Goal: Book appointment/travel/reservation

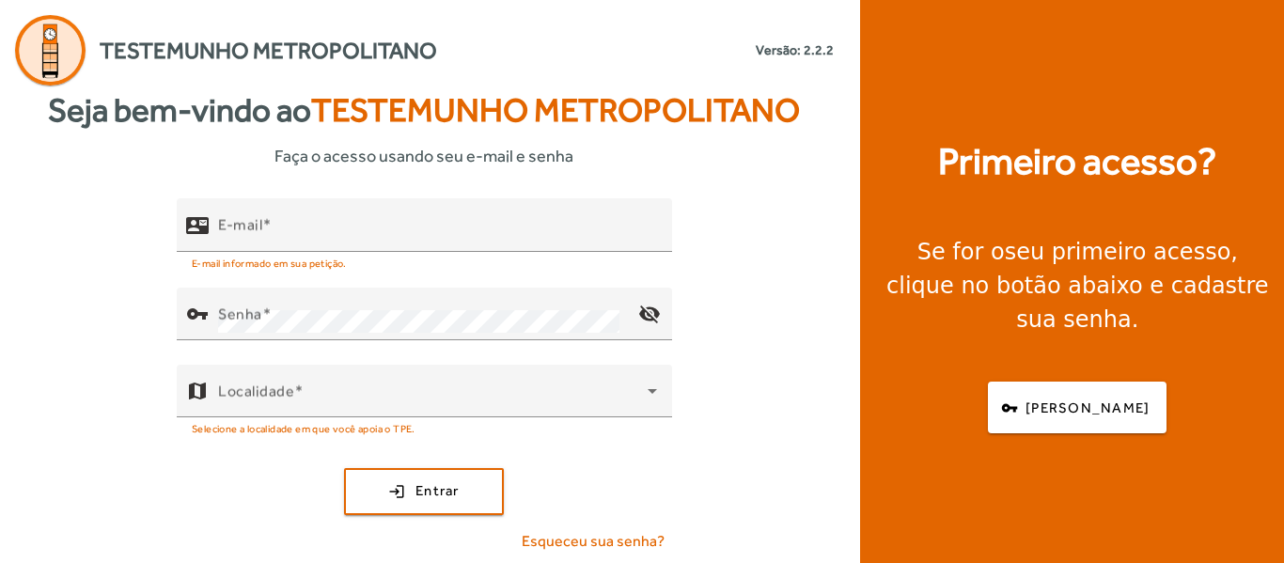
click at [419, 196] on div "Seja bem-vindo ao Testemunho Metropolitano Faça o acesso usando seu e-mail e se…" at bounding box center [424, 327] width 849 height 482
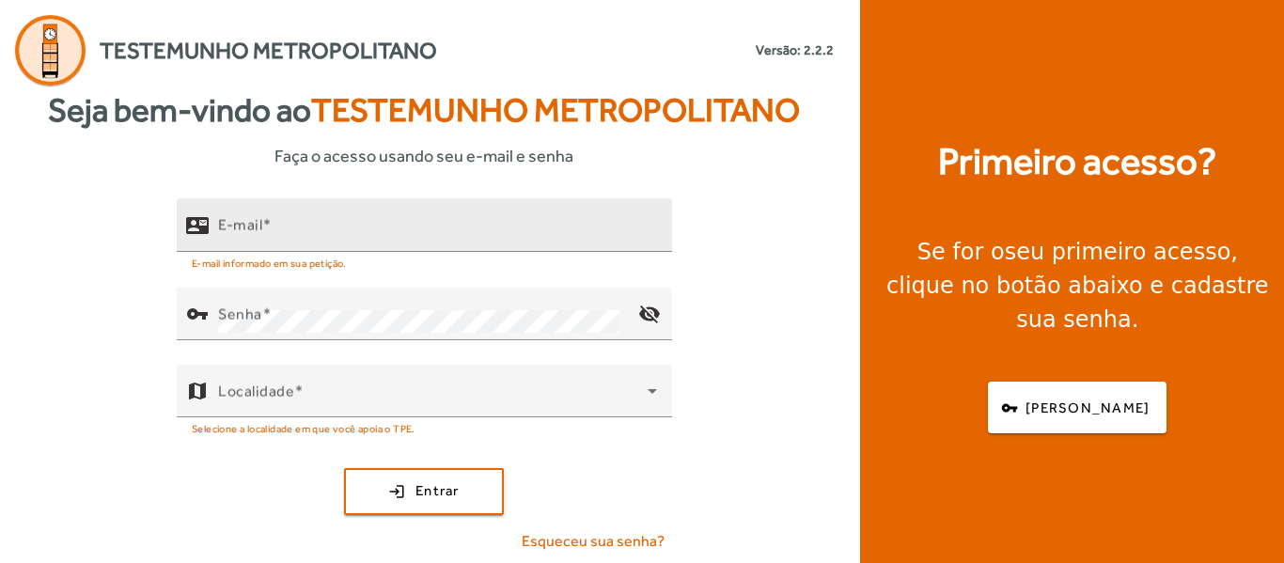
click at [343, 265] on mat-hint "E-mail informado em sua petição." at bounding box center [269, 262] width 155 height 21
click at [344, 241] on div "E-mail" at bounding box center [437, 225] width 439 height 54
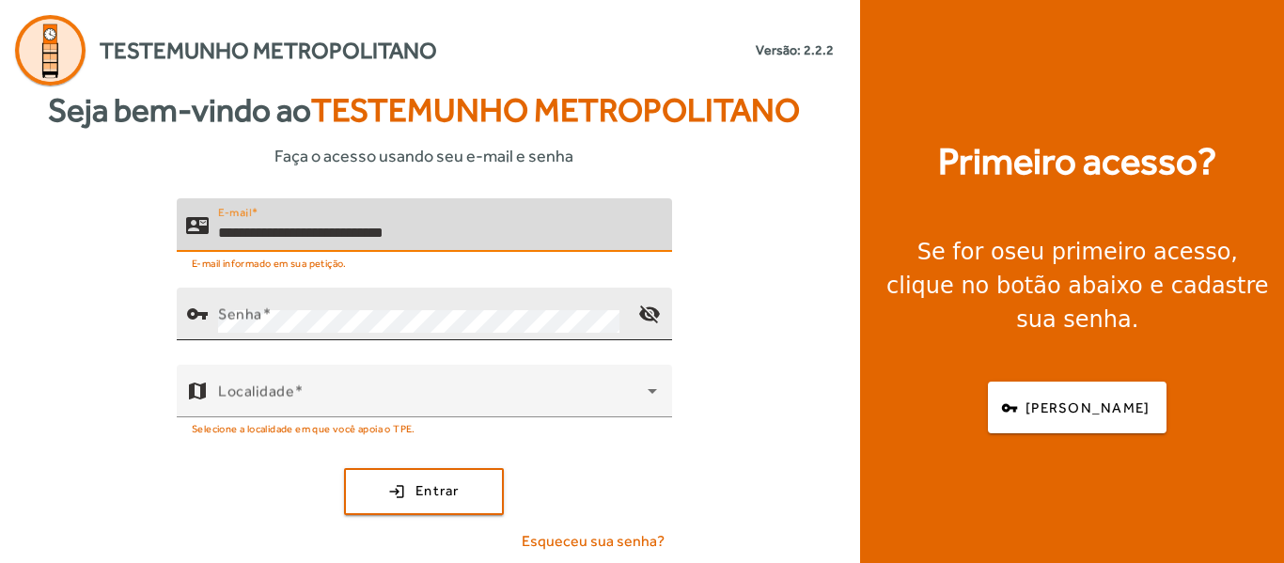
type input "**********"
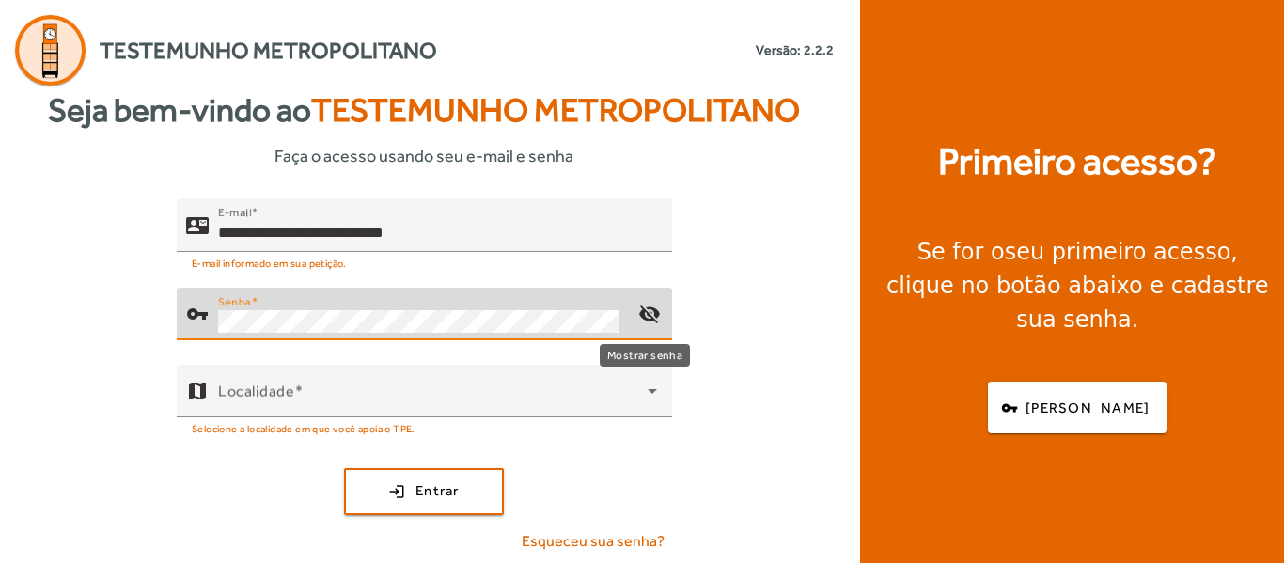
click at [643, 307] on mat-icon "visibility_off" at bounding box center [649, 313] width 45 height 45
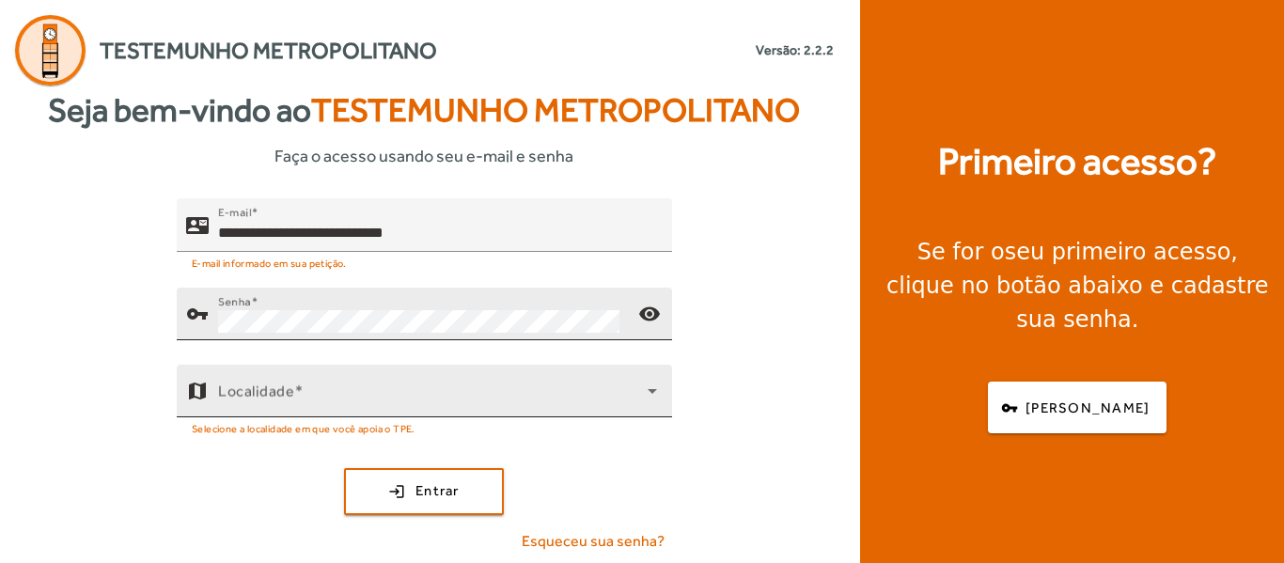
click at [431, 382] on div "Localidade" at bounding box center [437, 391] width 439 height 53
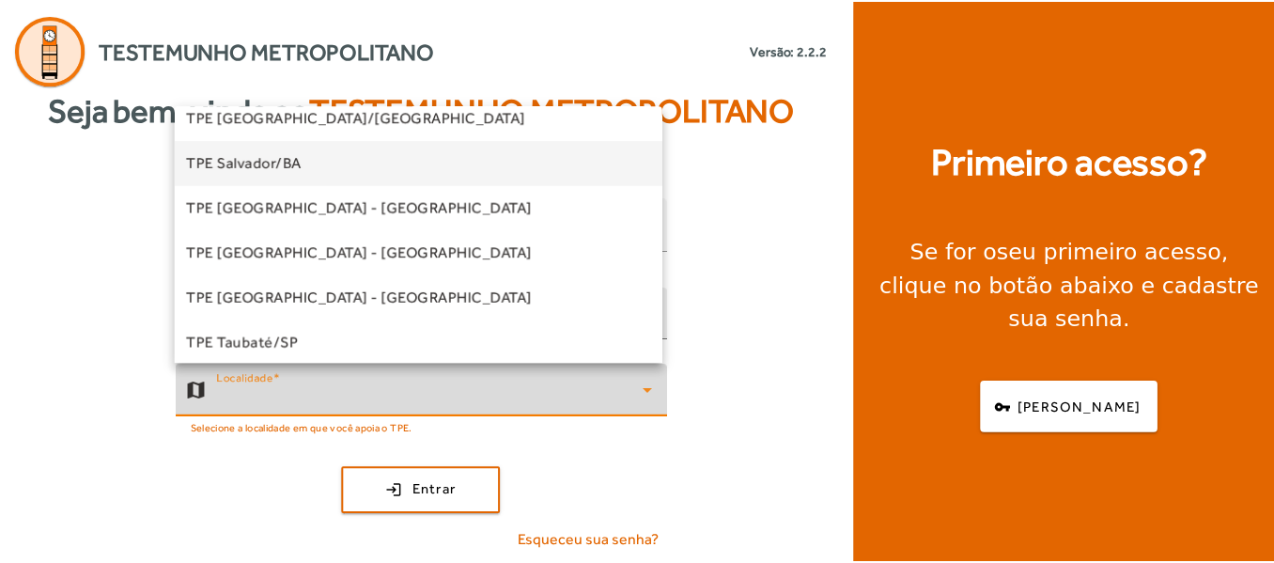
scroll to position [470, 0]
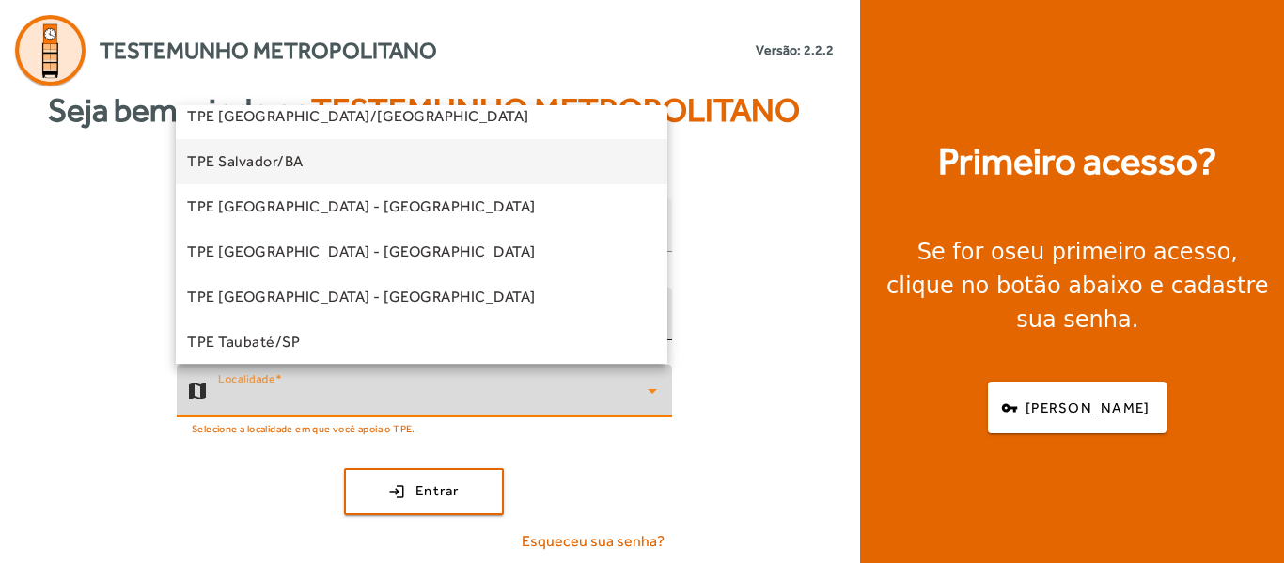
click at [293, 163] on span "TPE Salvador/BA" at bounding box center [245, 161] width 117 height 23
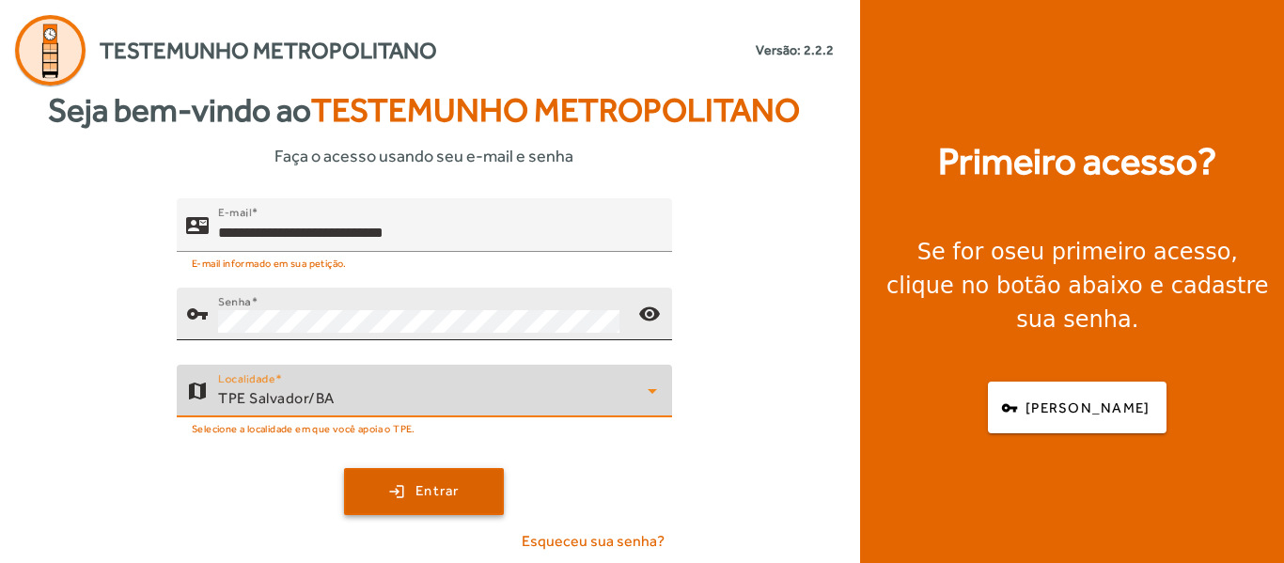
click at [420, 490] on span "Entrar" at bounding box center [437, 491] width 44 height 22
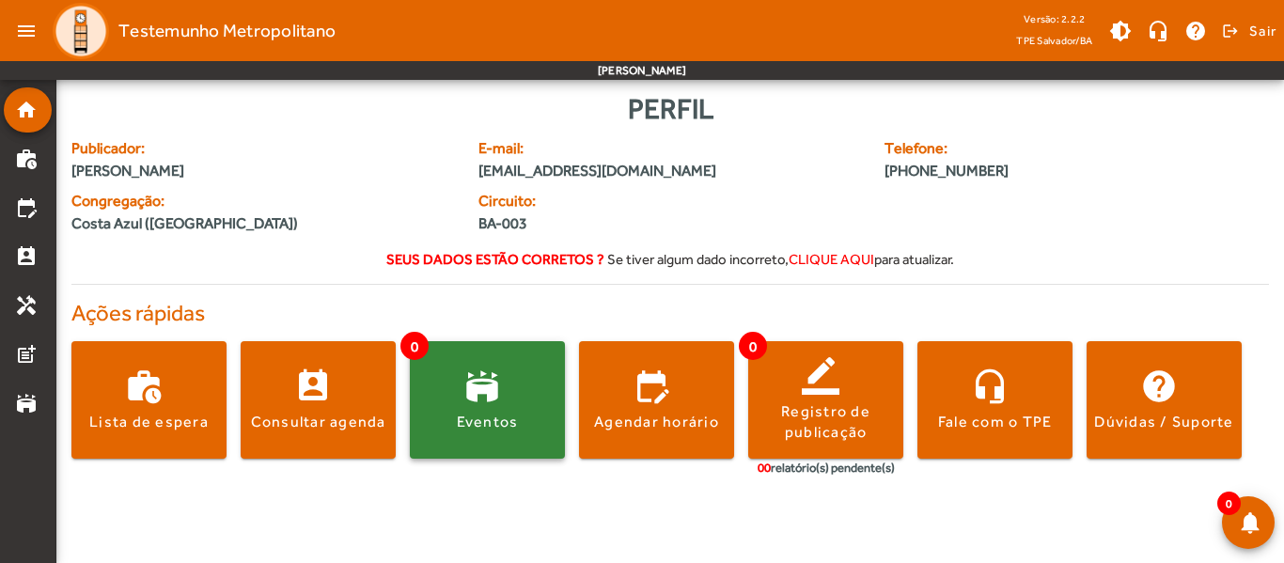
click at [497, 391] on span at bounding box center [487, 400] width 155 height 45
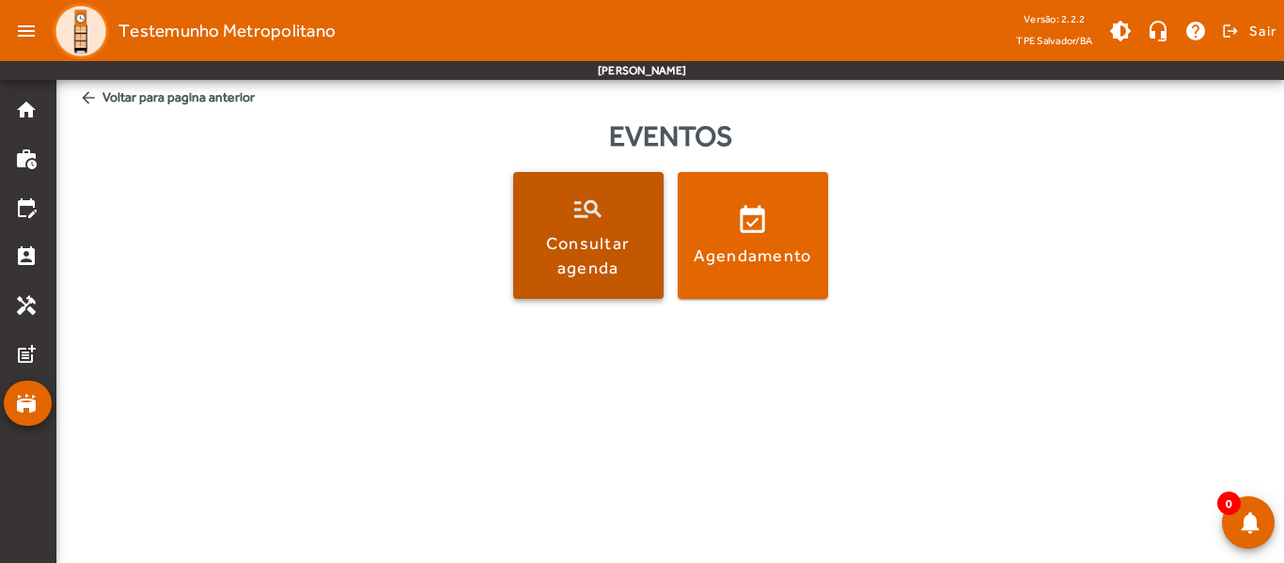
click at [582, 259] on div "Consultar agenda" at bounding box center [588, 254] width 143 height 47
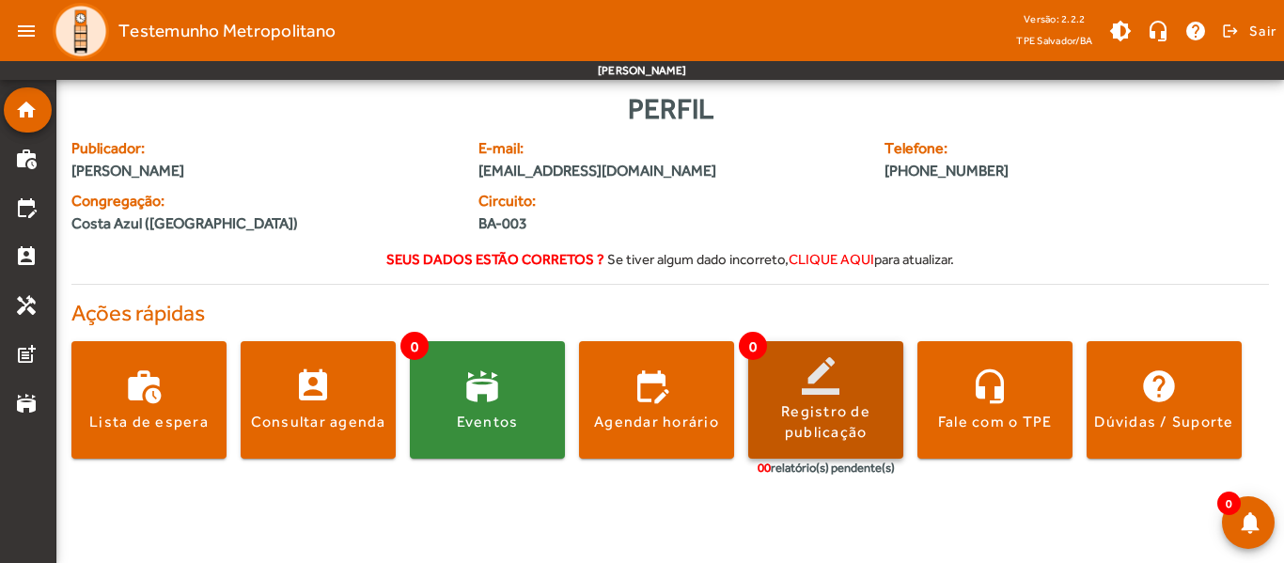
click at [829, 410] on div "Registro de publicação" at bounding box center [825, 422] width 155 height 42
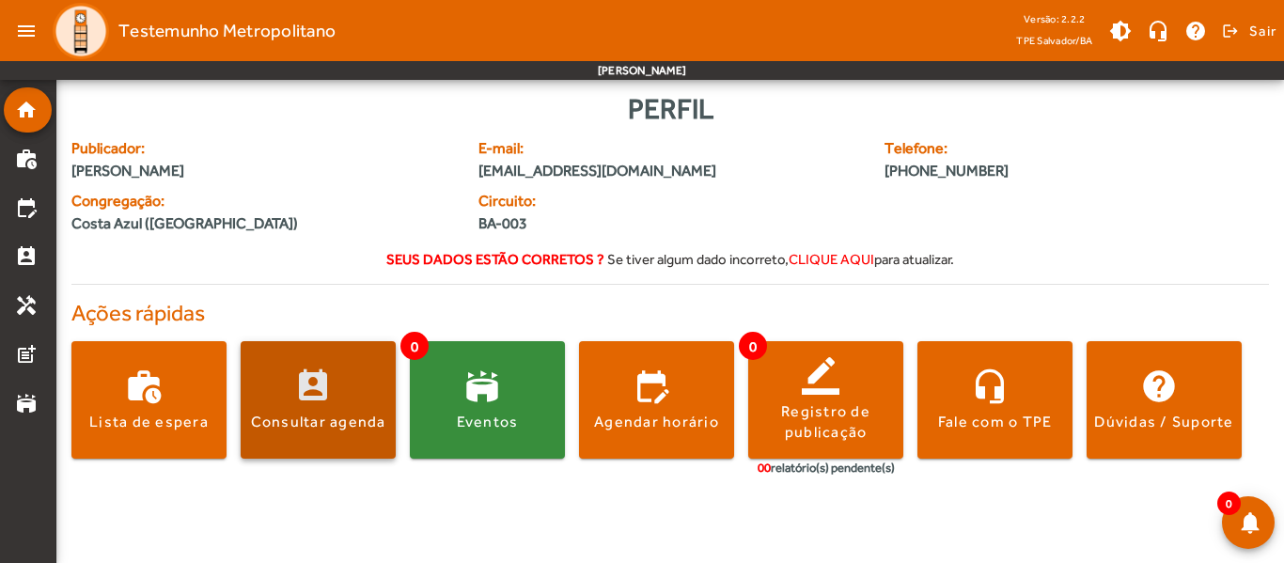
click at [348, 410] on span at bounding box center [318, 400] width 155 height 45
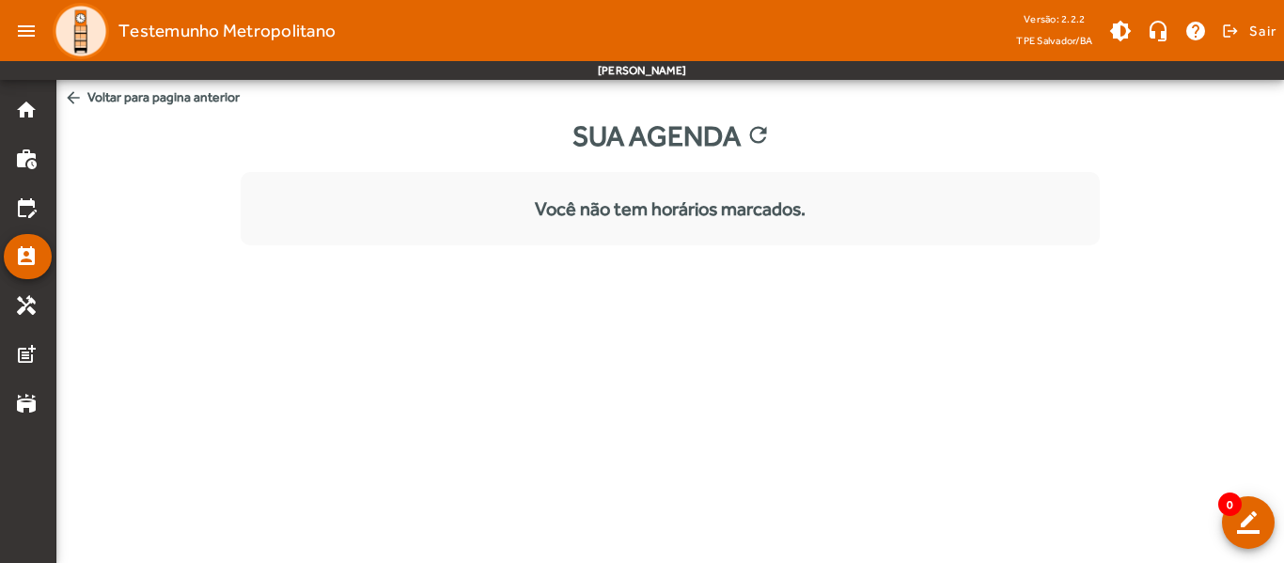
click at [71, 96] on mat-icon "arrow_back" at bounding box center [73, 97] width 19 height 19
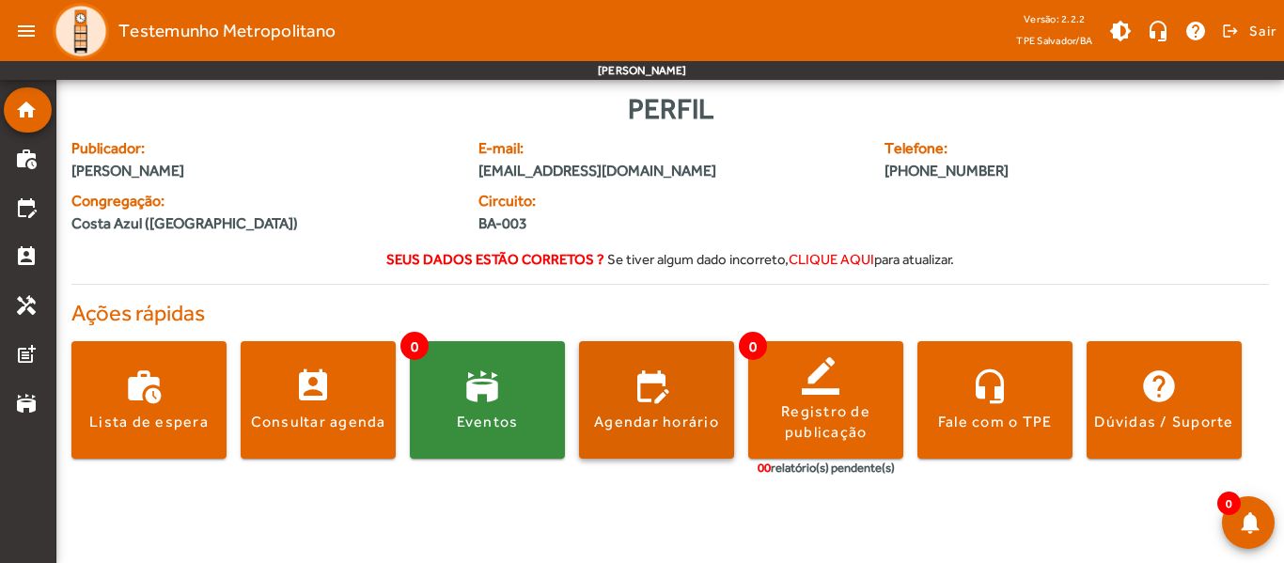
click at [645, 410] on span at bounding box center [656, 400] width 155 height 45
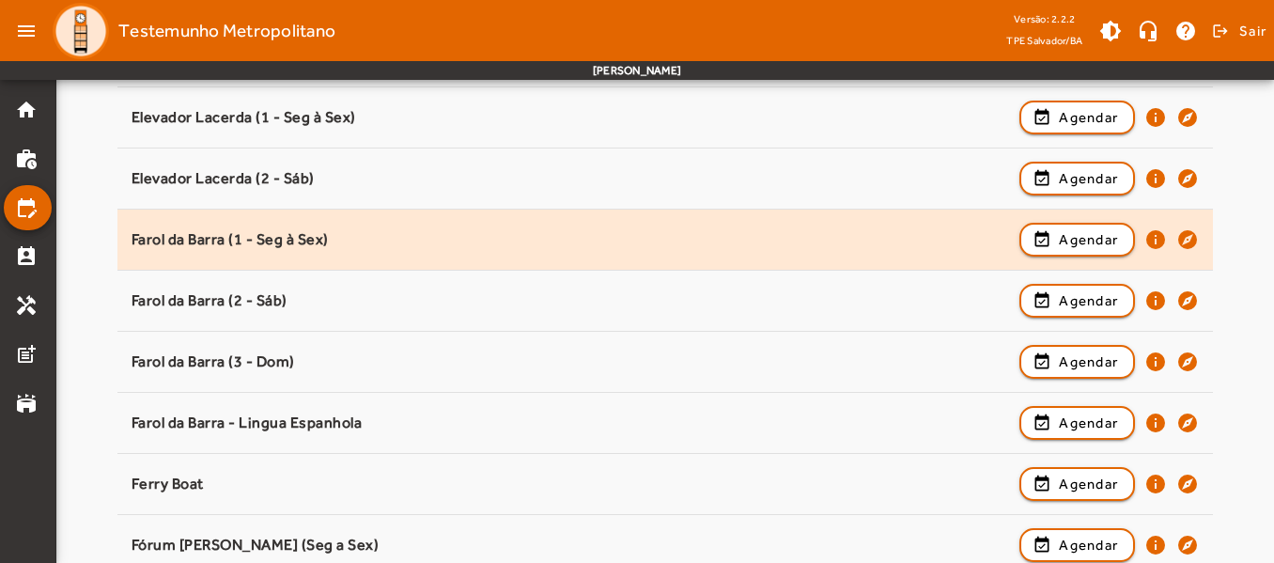
scroll to position [564, 0]
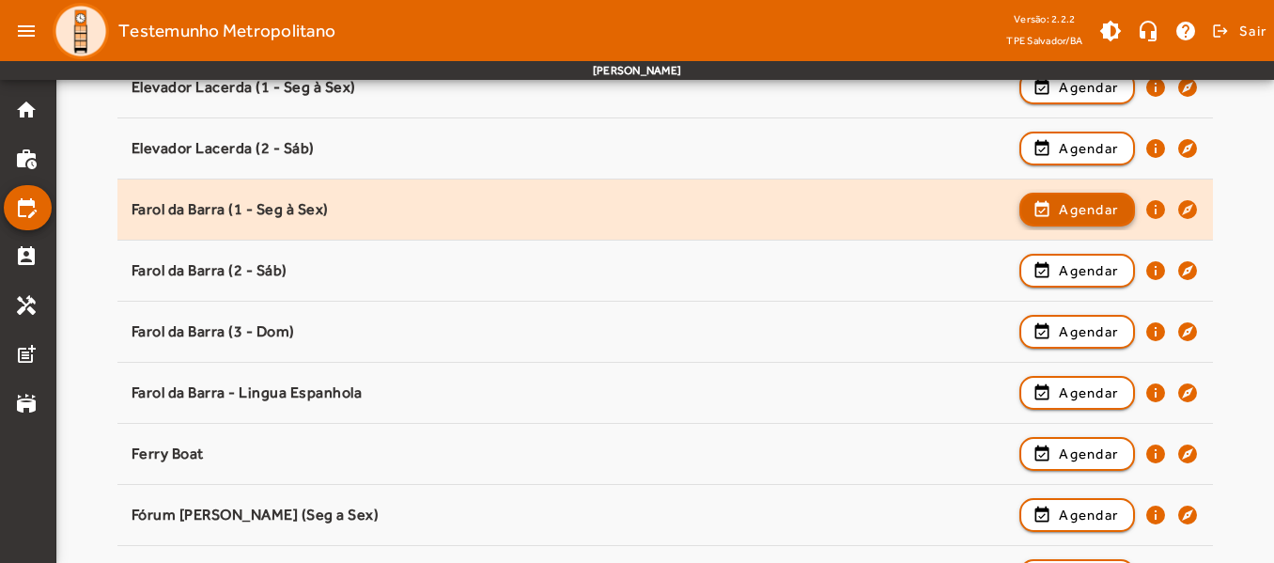
click at [1094, 209] on span "Agendar" at bounding box center [1088, 209] width 59 height 23
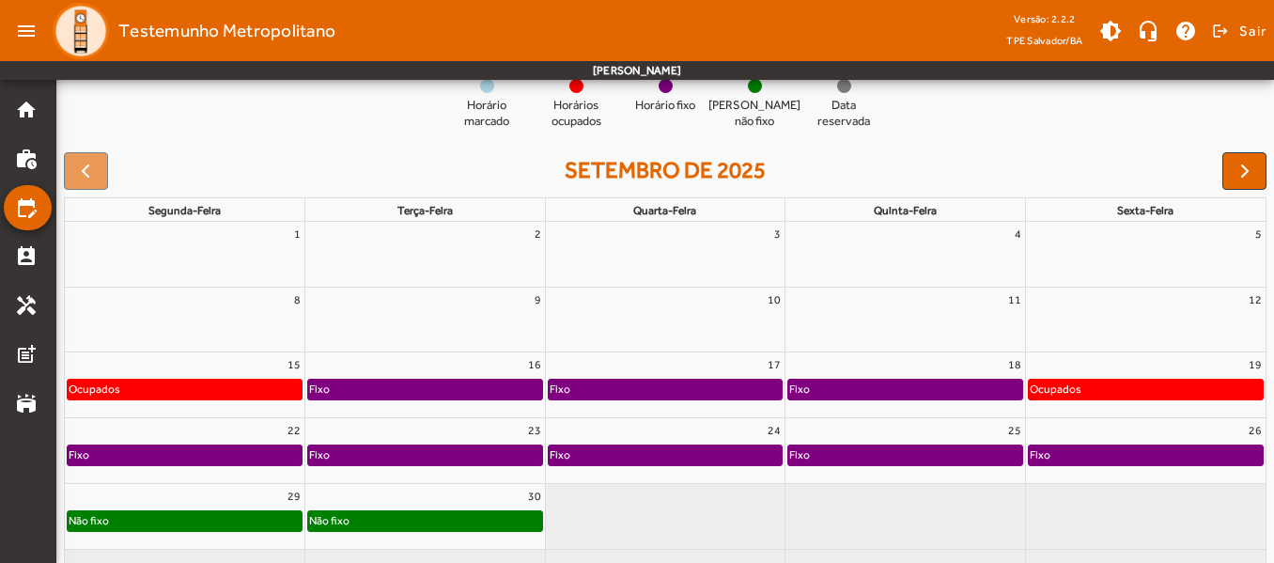
scroll to position [176, 0]
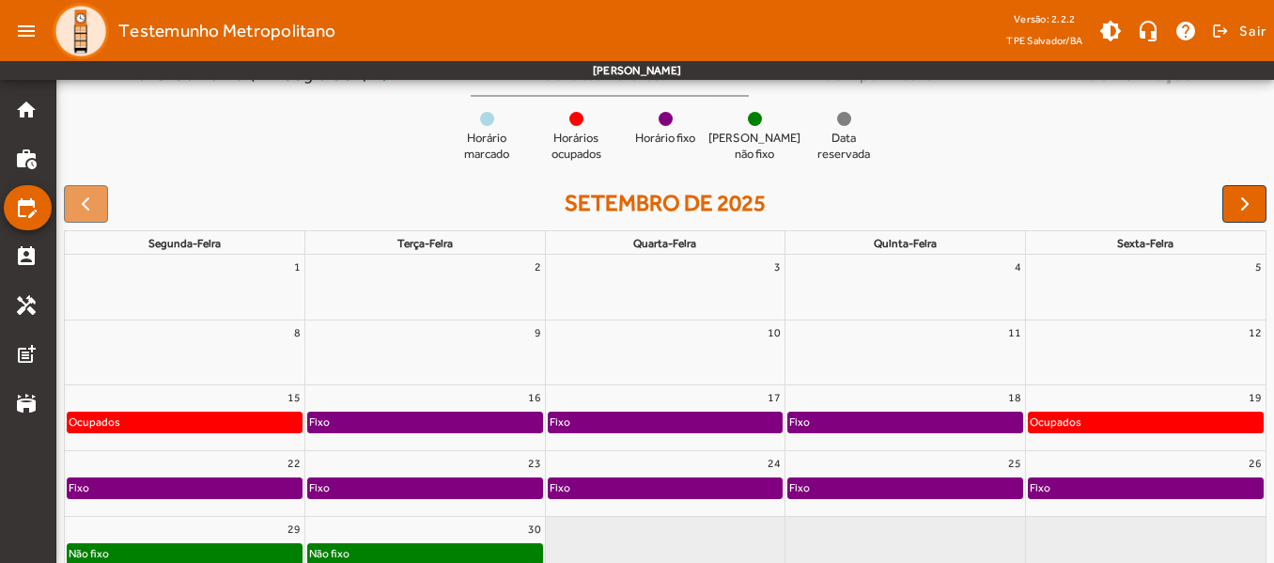
click at [232, 485] on div "Fixo" at bounding box center [185, 487] width 234 height 19
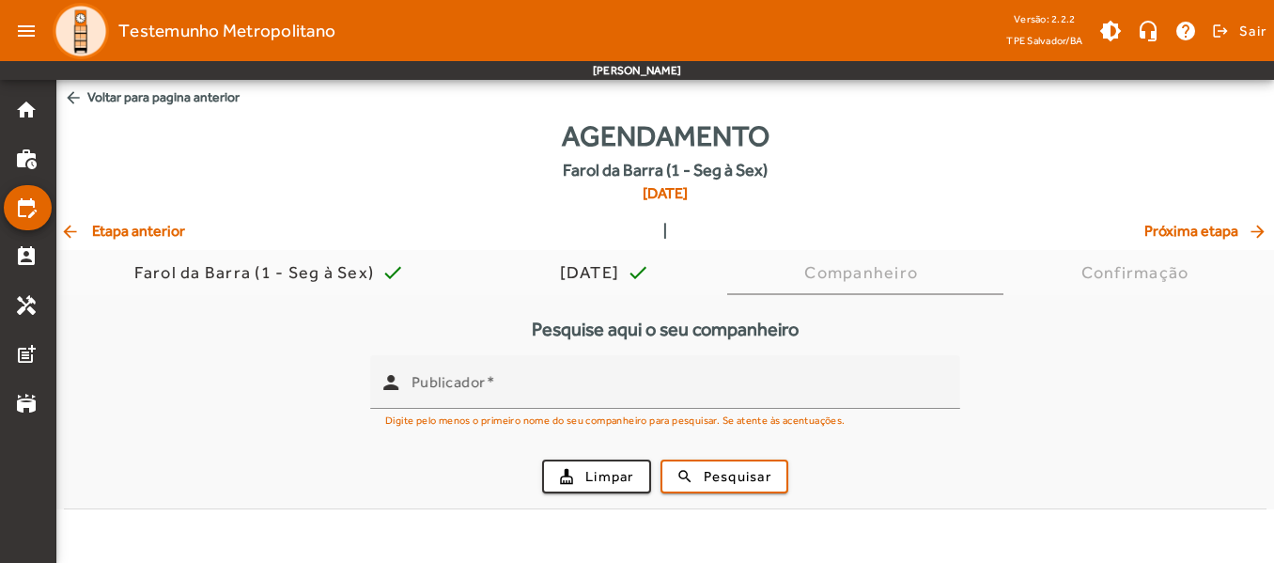
scroll to position [0, 0]
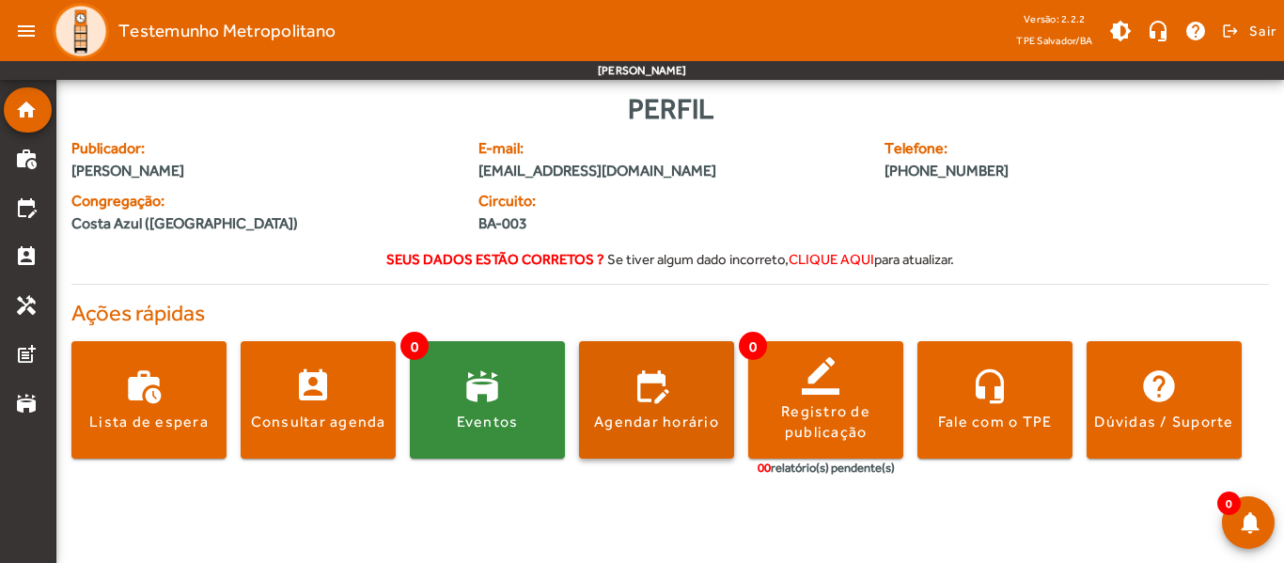
click at [676, 416] on div "Agendar horário" at bounding box center [656, 422] width 125 height 21
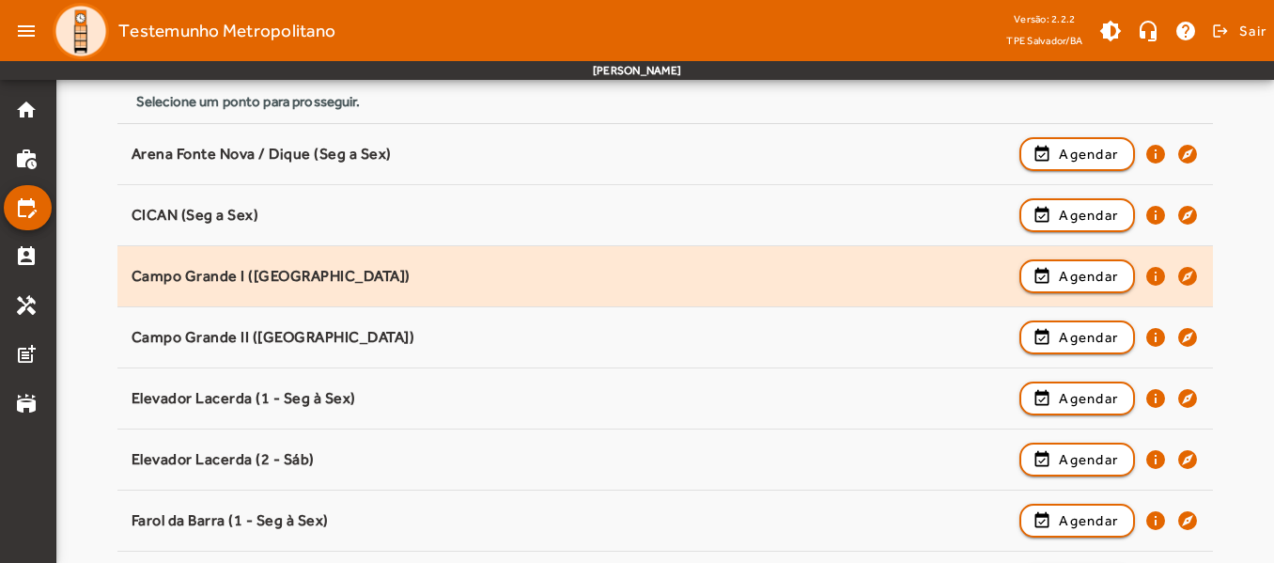
scroll to position [376, 0]
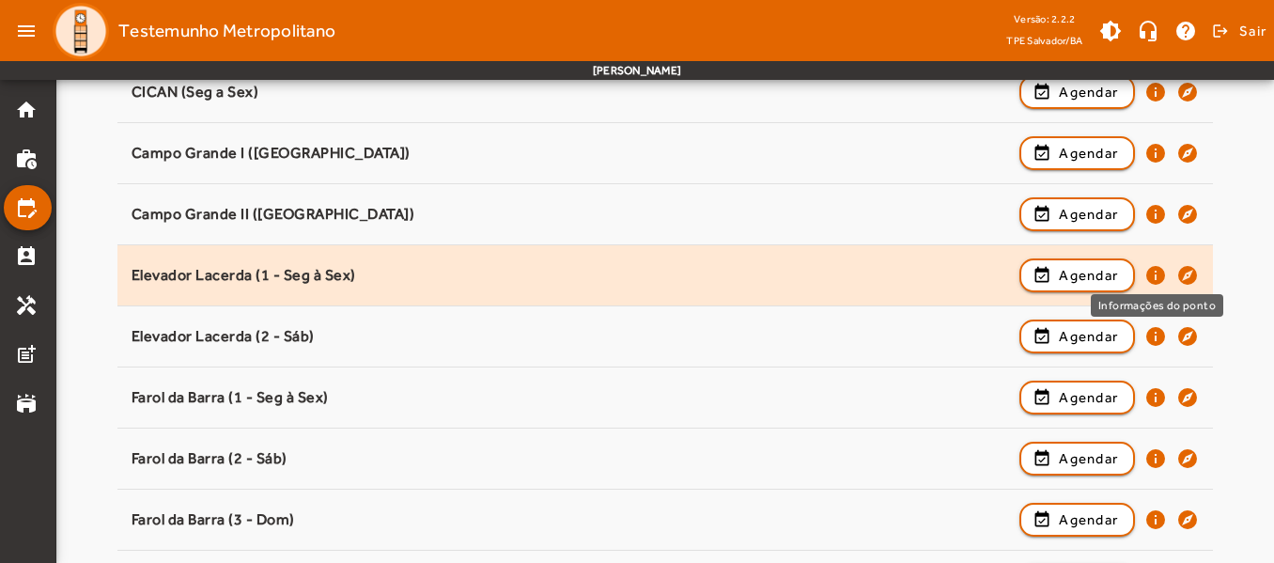
click at [1155, 277] on mat-icon "info" at bounding box center [1156, 275] width 23 height 23
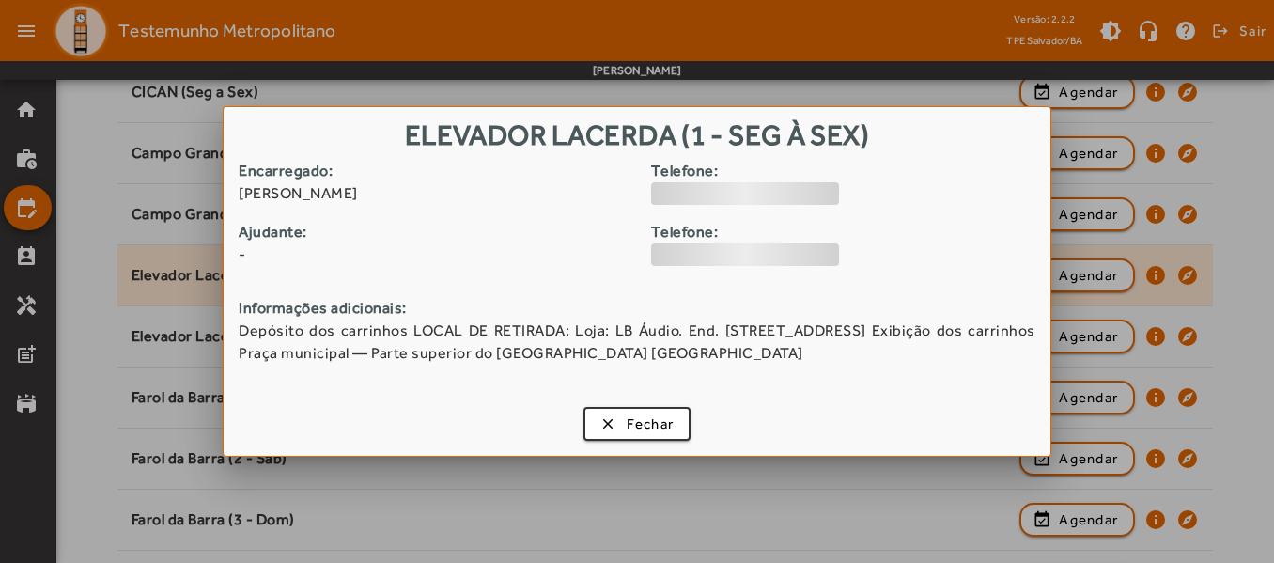
scroll to position [0, 0]
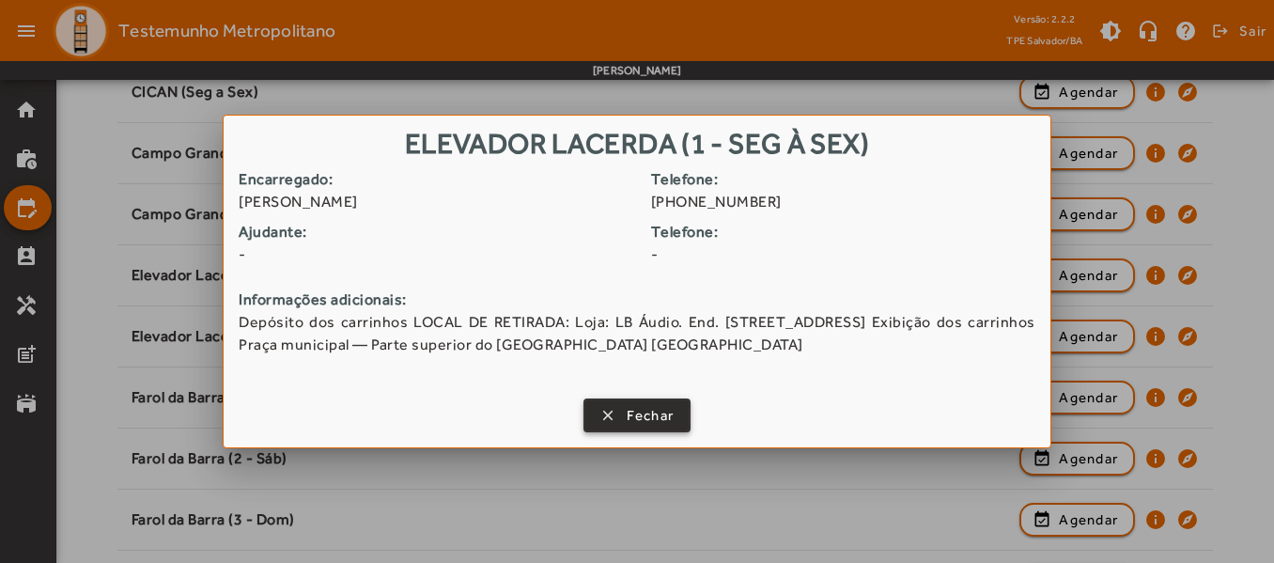
click at [641, 428] on span "button" at bounding box center [637, 415] width 104 height 45
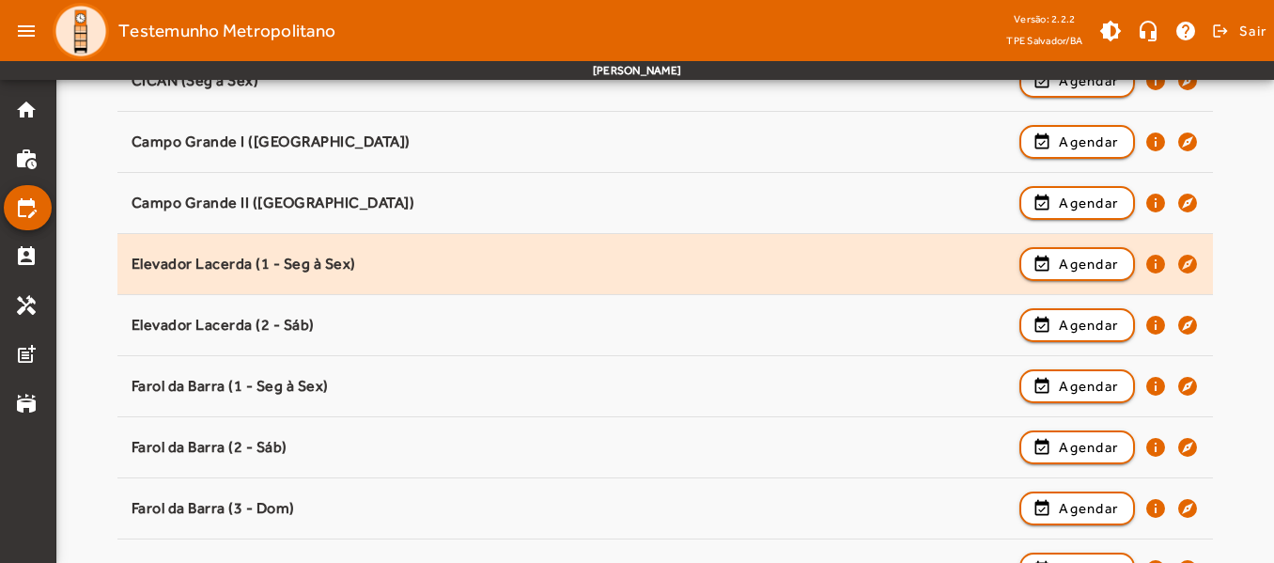
scroll to position [419, 0]
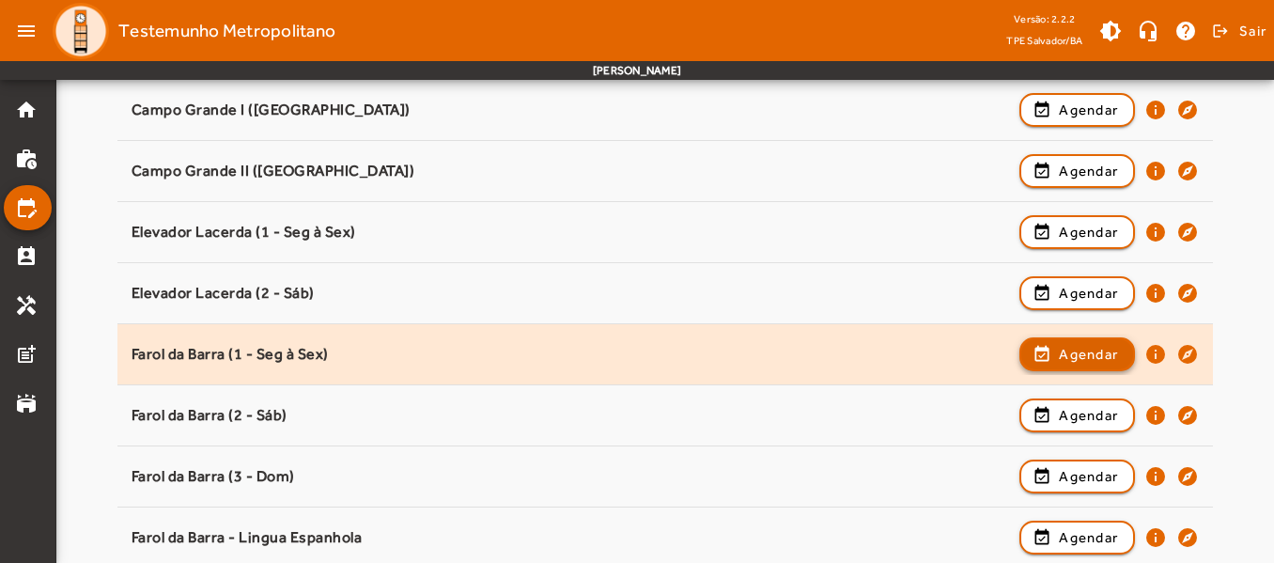
click at [1070, 351] on span "Agendar" at bounding box center [1088, 354] width 59 height 23
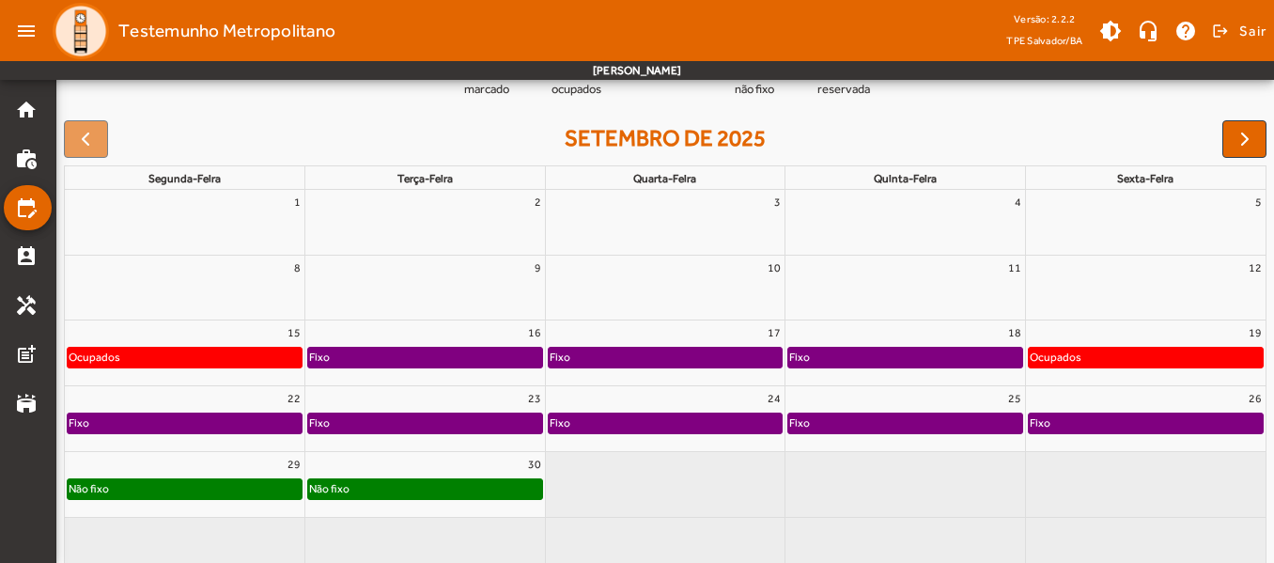
scroll to position [270, 0]
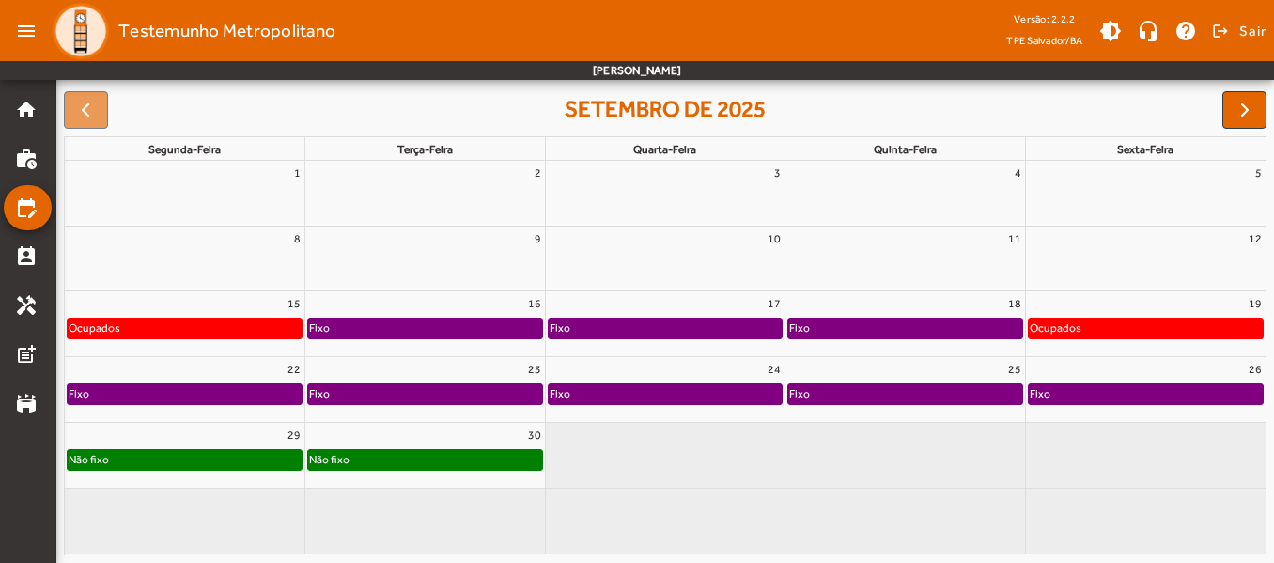
click at [229, 466] on div "Não fixo" at bounding box center [185, 459] width 234 height 19
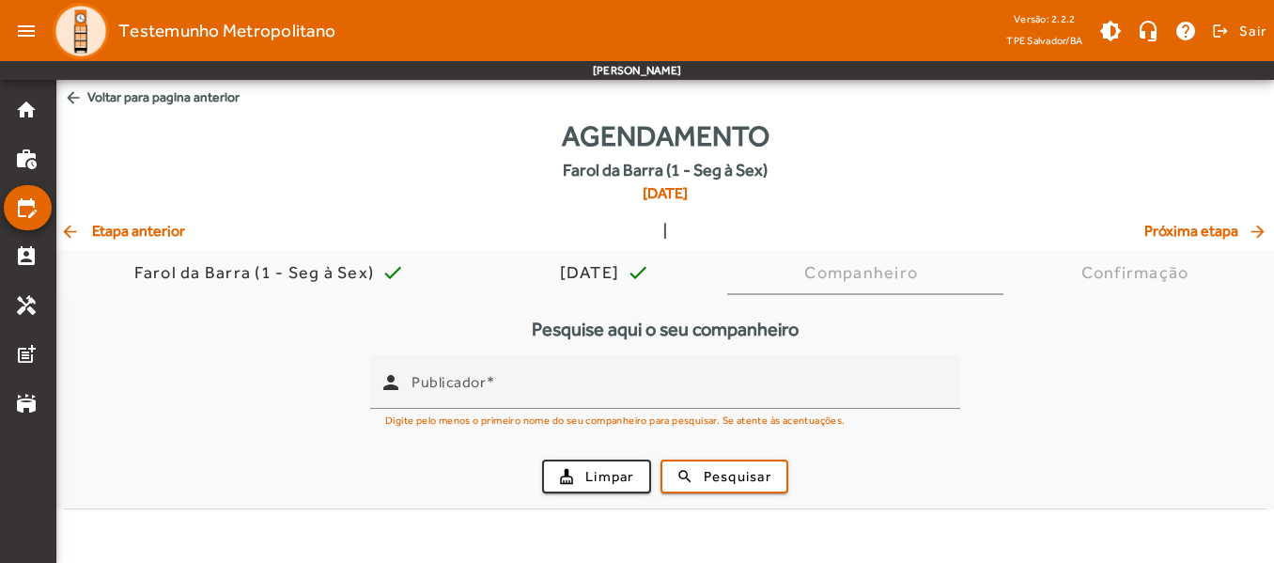
scroll to position [0, 0]
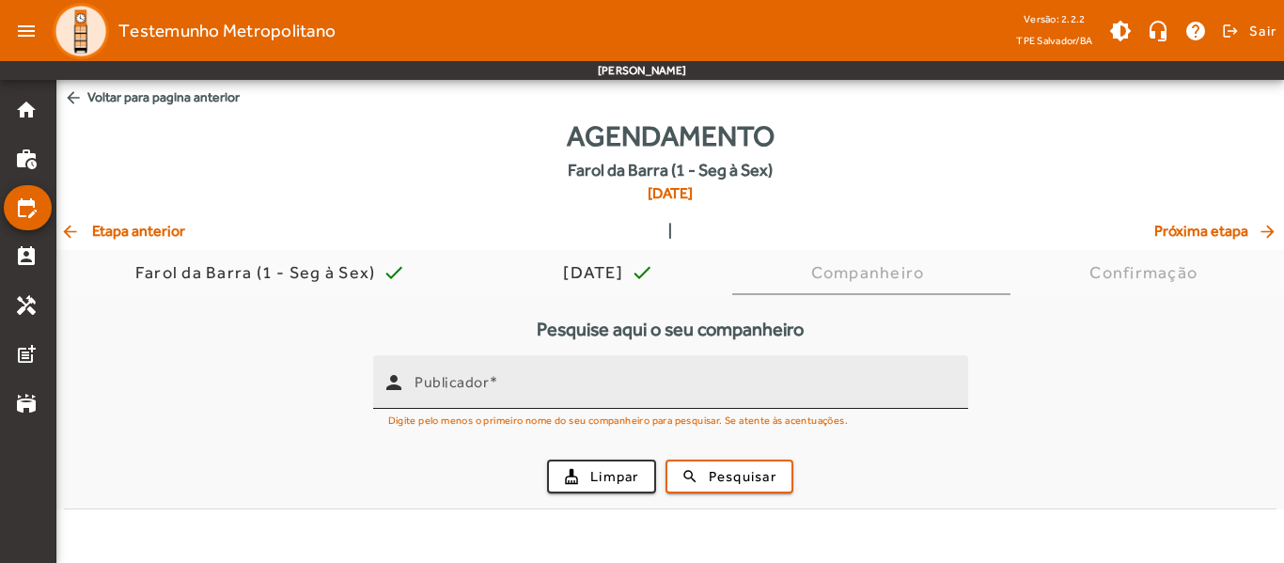
click at [638, 385] on input "Publicador" at bounding box center [683, 390] width 538 height 23
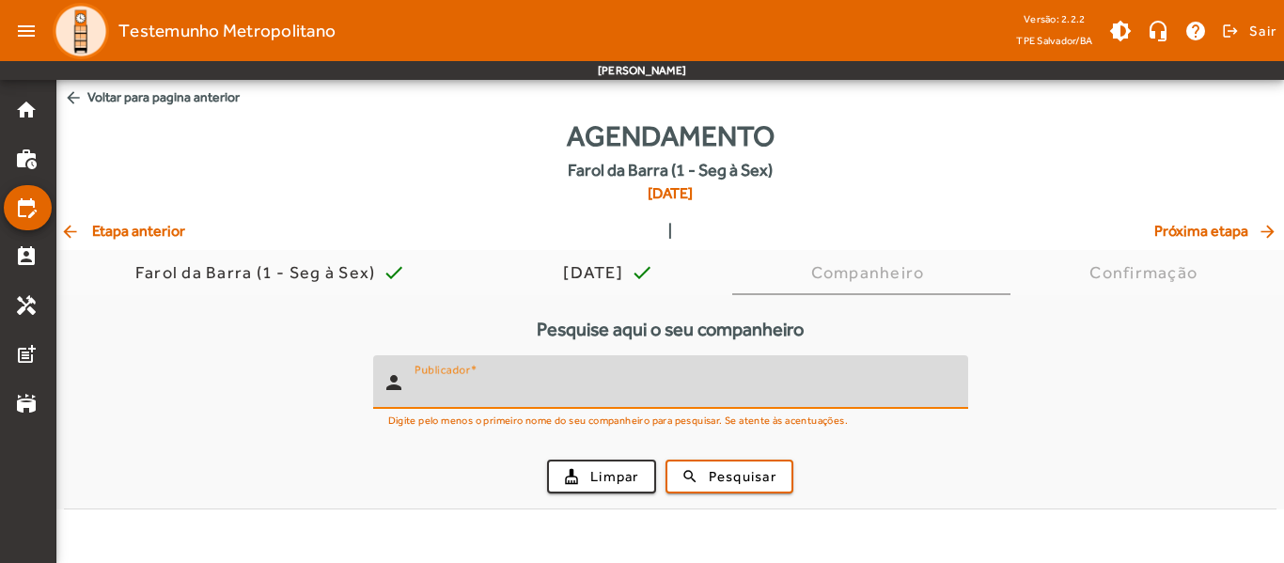
click at [634, 388] on input "Publicador" at bounding box center [683, 390] width 538 height 23
type input "*********"
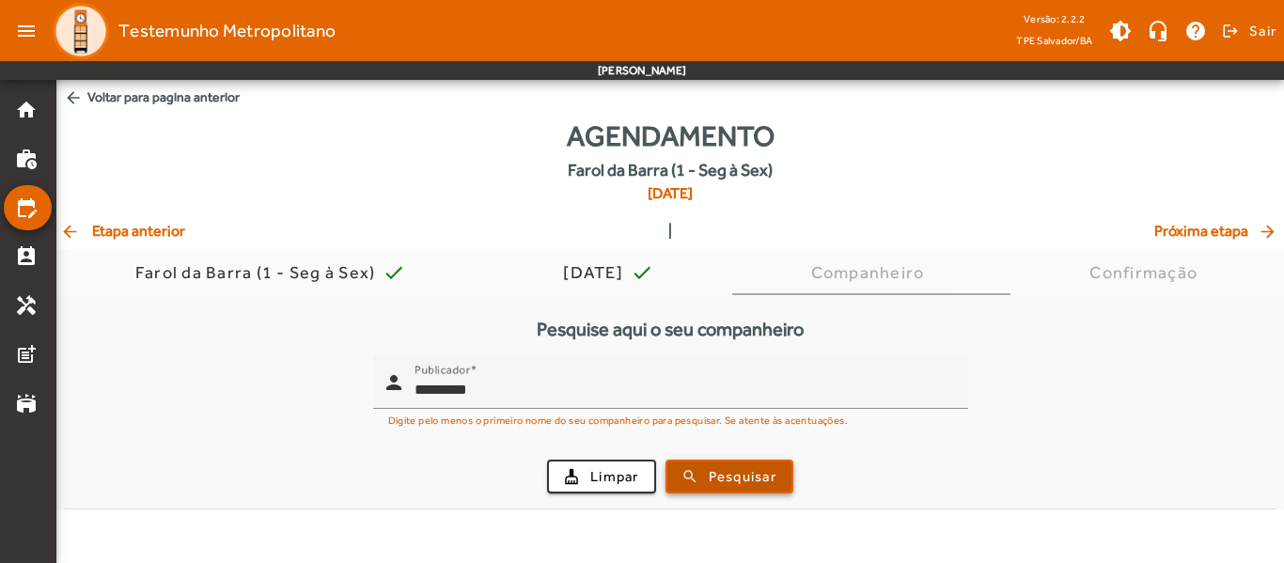
click at [699, 472] on span "submit" at bounding box center [729, 476] width 124 height 45
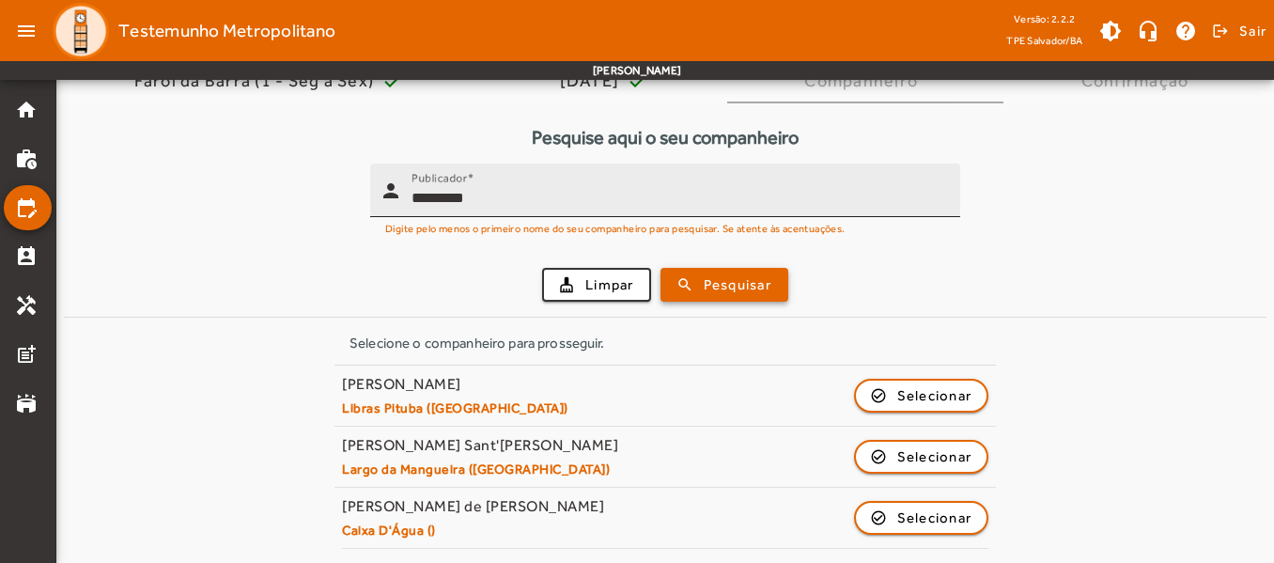
scroll to position [98, 0]
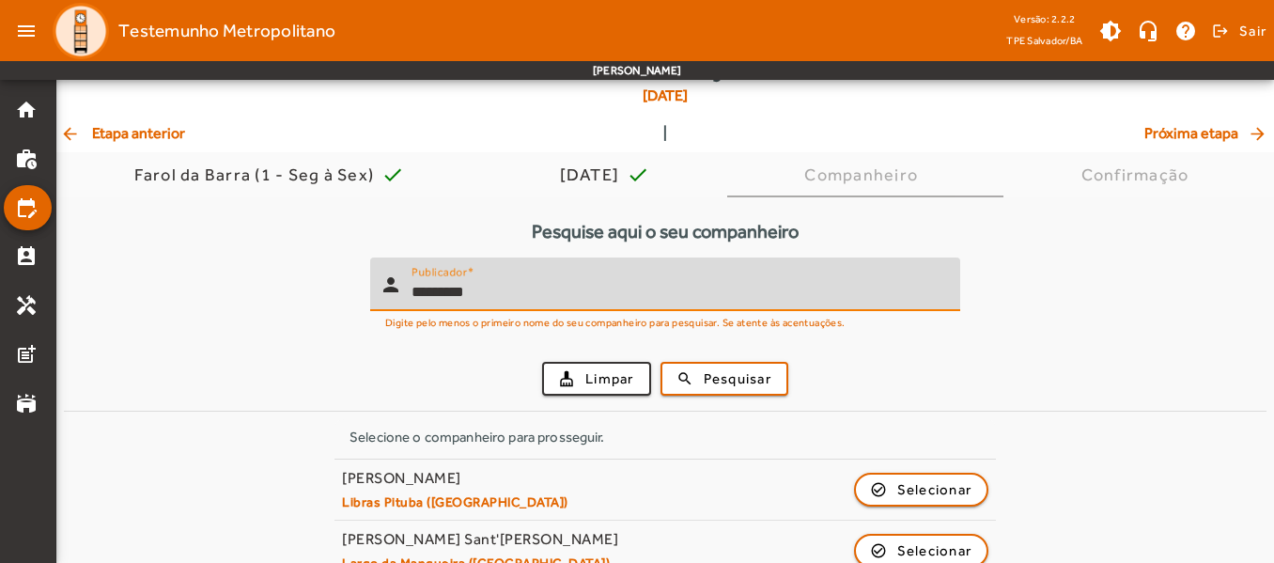
drag, startPoint x: 532, startPoint y: 289, endPoint x: 360, endPoint y: 292, distance: 172.0
click at [360, 292] on form "person Publicador ********* Digite pelo menos o primeiro nome do seu companheir…" at bounding box center [665, 333] width 1203 height 153
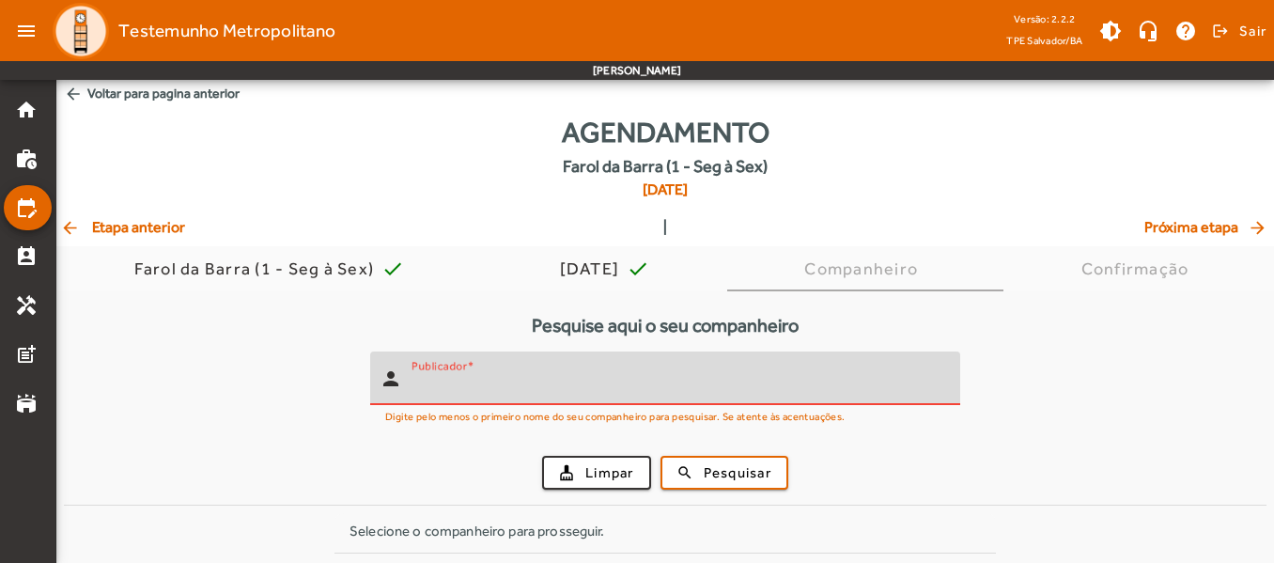
scroll to position [0, 0]
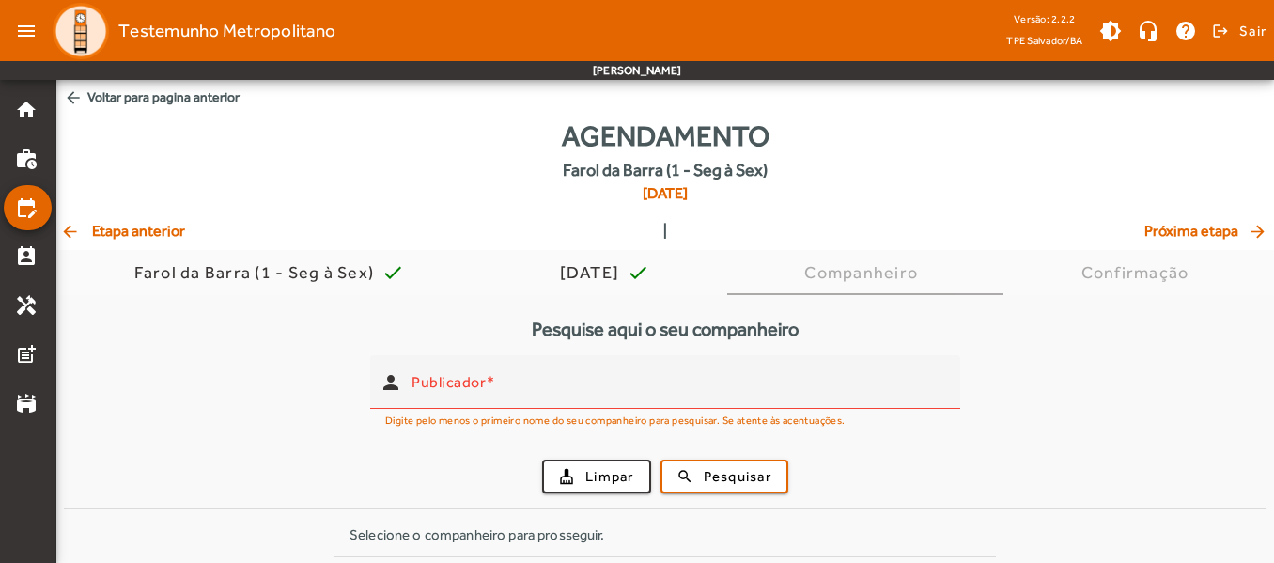
click at [1162, 223] on span "Próxima etapa arrow_forward" at bounding box center [1208, 231] width 126 height 23
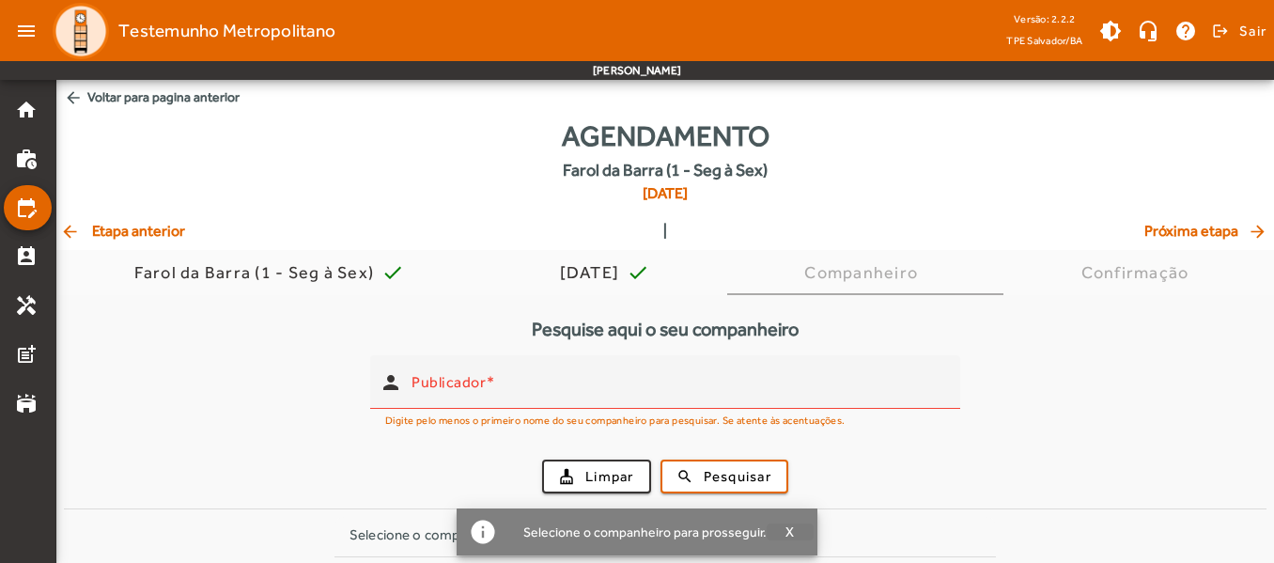
click at [787, 530] on span "X" at bounding box center [790, 531] width 9 height 17
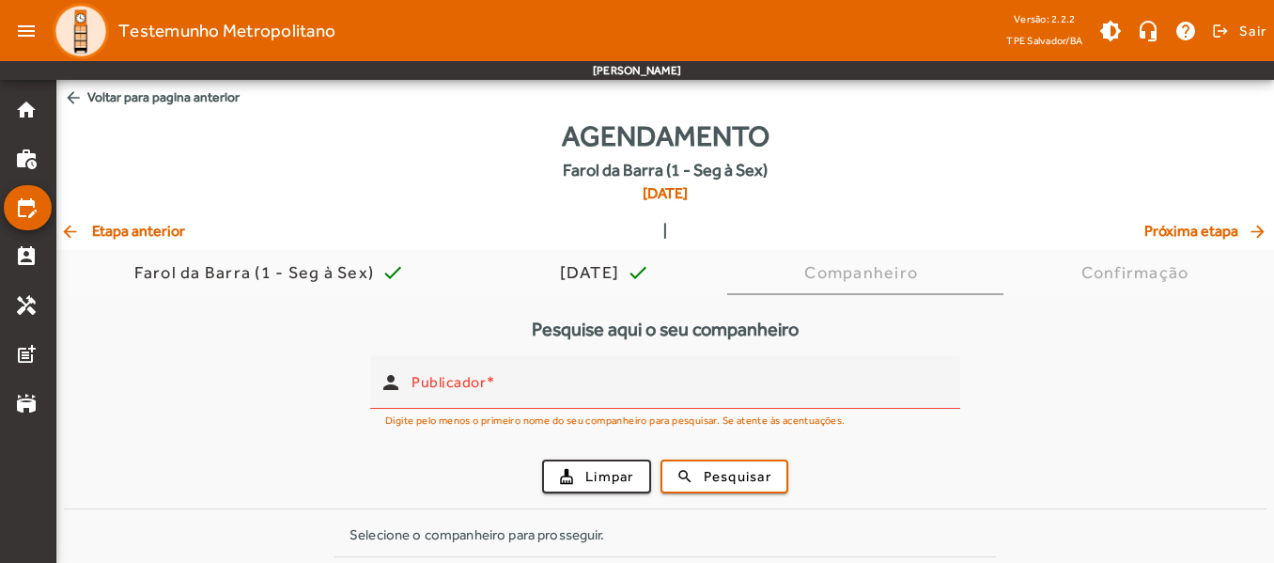
click at [76, 96] on mat-icon "arrow_back" at bounding box center [73, 97] width 19 height 19
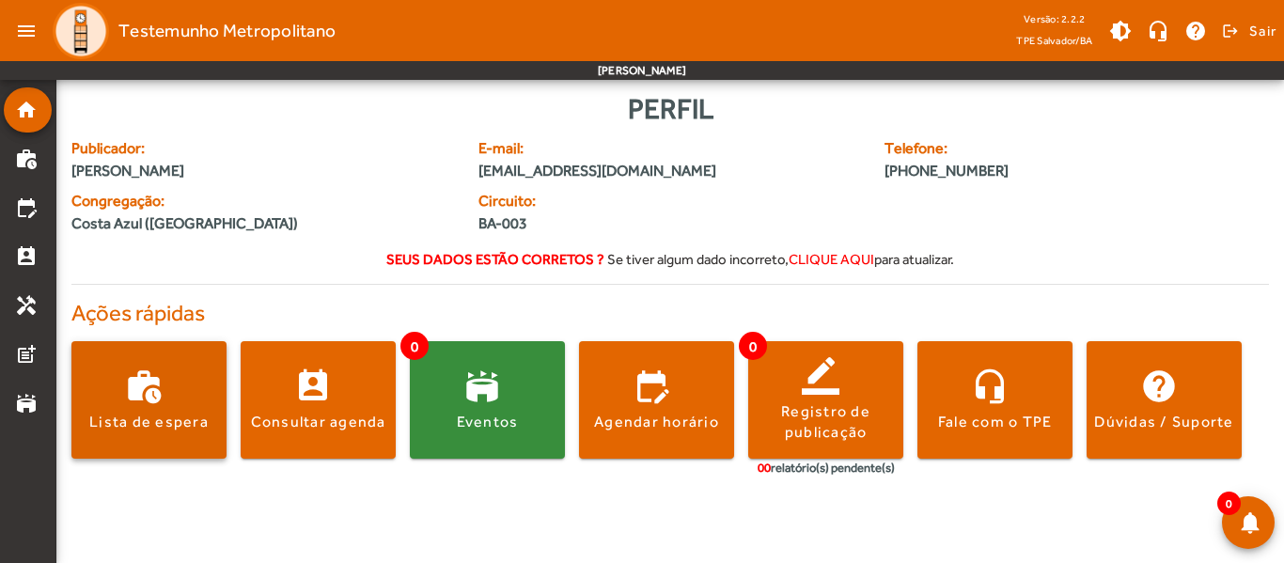
click at [180, 385] on span at bounding box center [148, 400] width 155 height 45
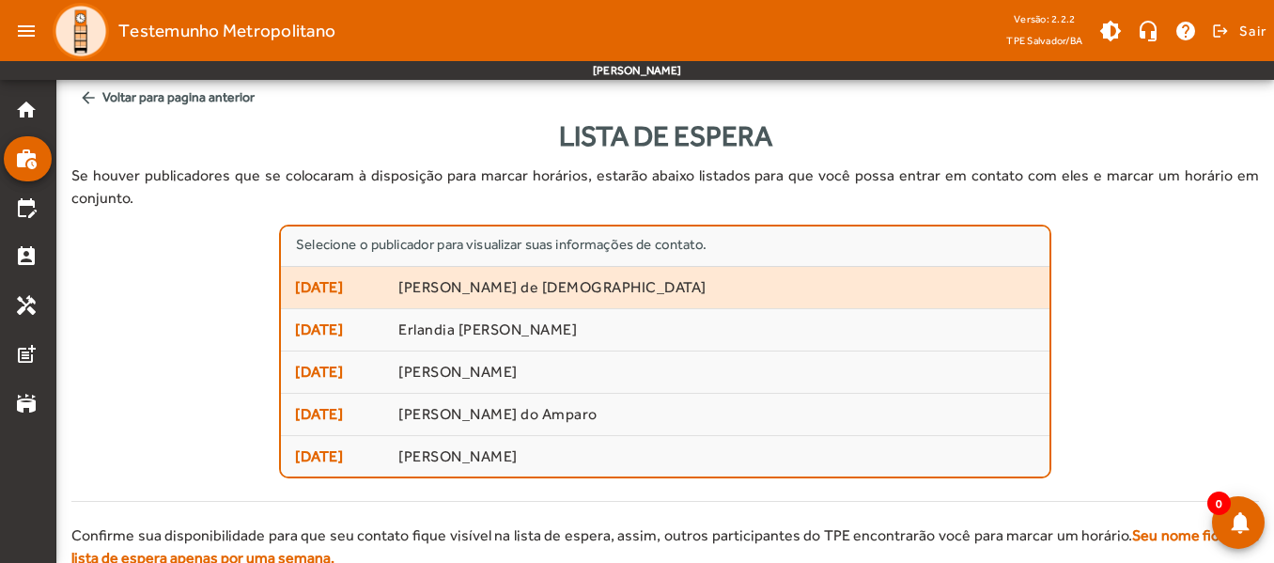
click at [615, 278] on span "[PERSON_NAME] de [DEMOGRAPHIC_DATA]" at bounding box center [716, 288] width 637 height 20
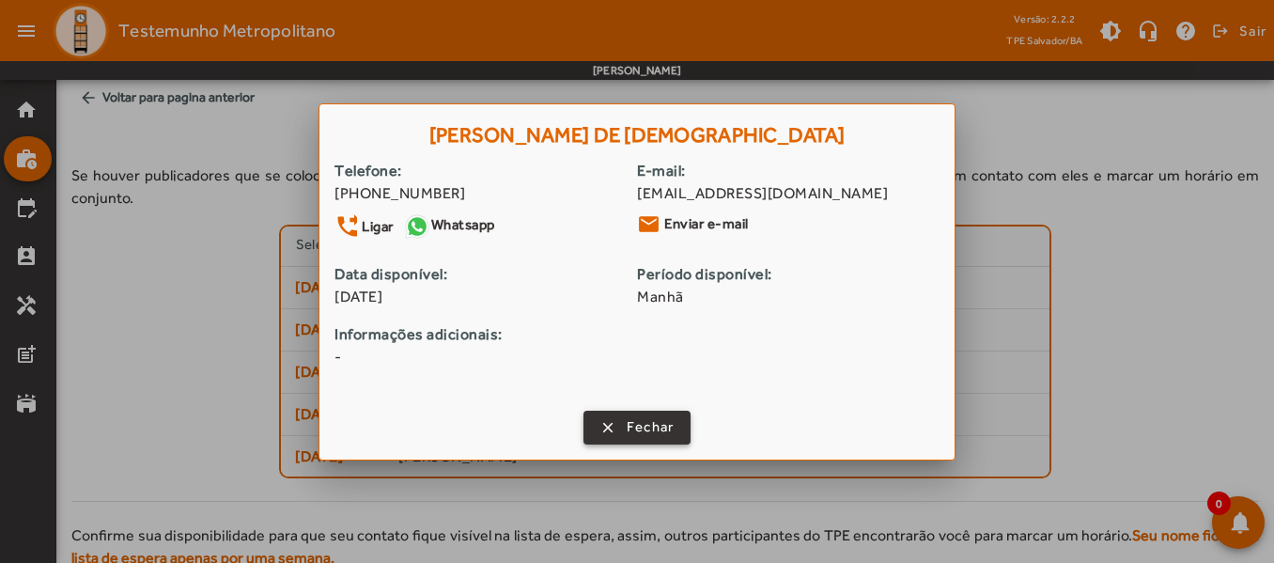
click at [661, 428] on span "Fechar" at bounding box center [651, 427] width 48 height 22
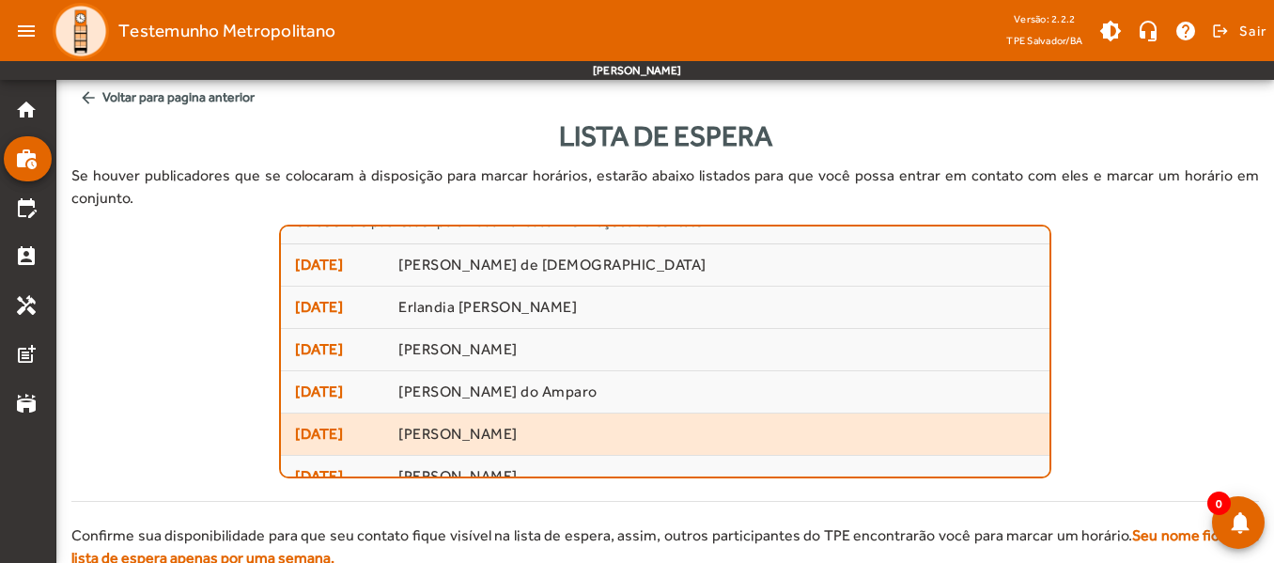
scroll to position [44, 0]
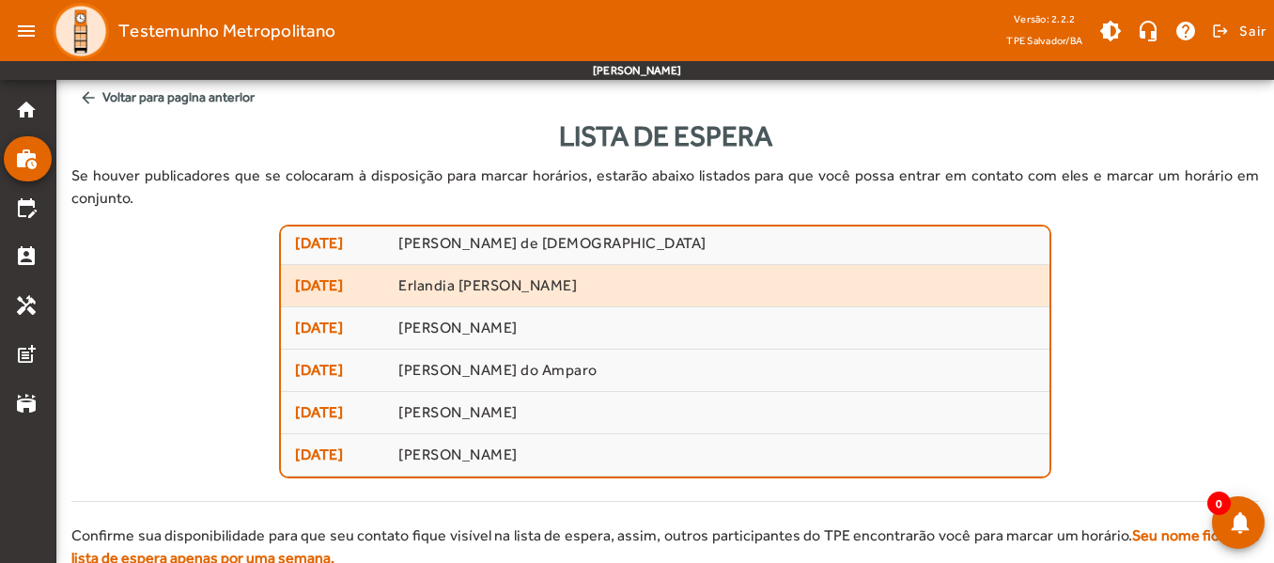
click at [525, 274] on mat-list-item "[DATE] Erlandia [PERSON_NAME]" at bounding box center [665, 286] width 769 height 42
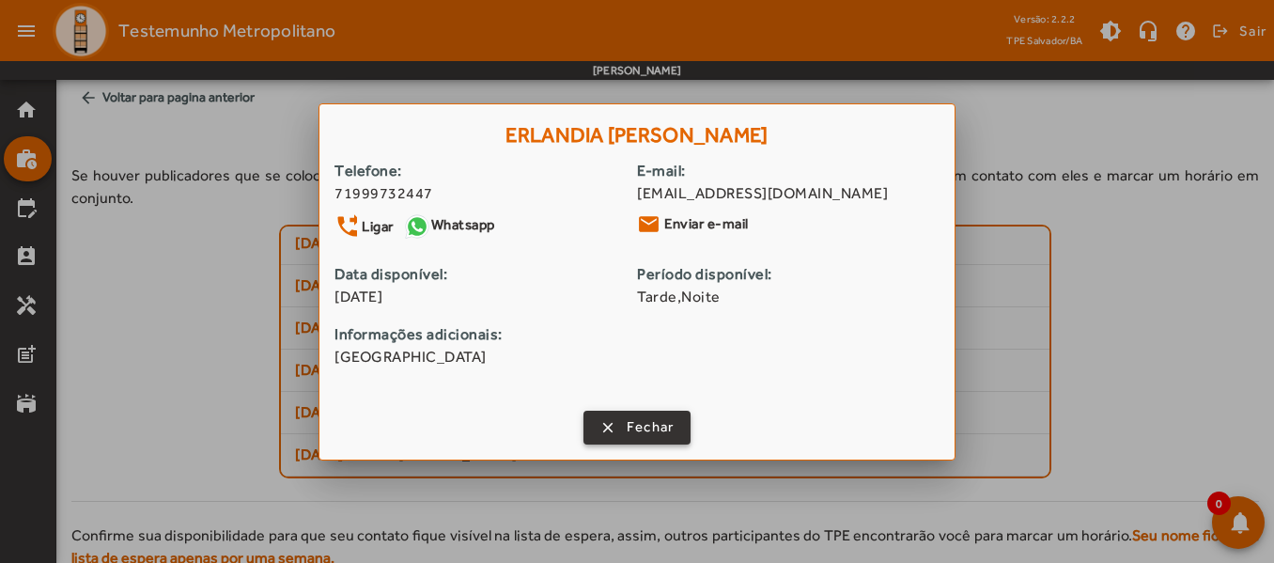
click at [620, 423] on span "button" at bounding box center [637, 427] width 104 height 45
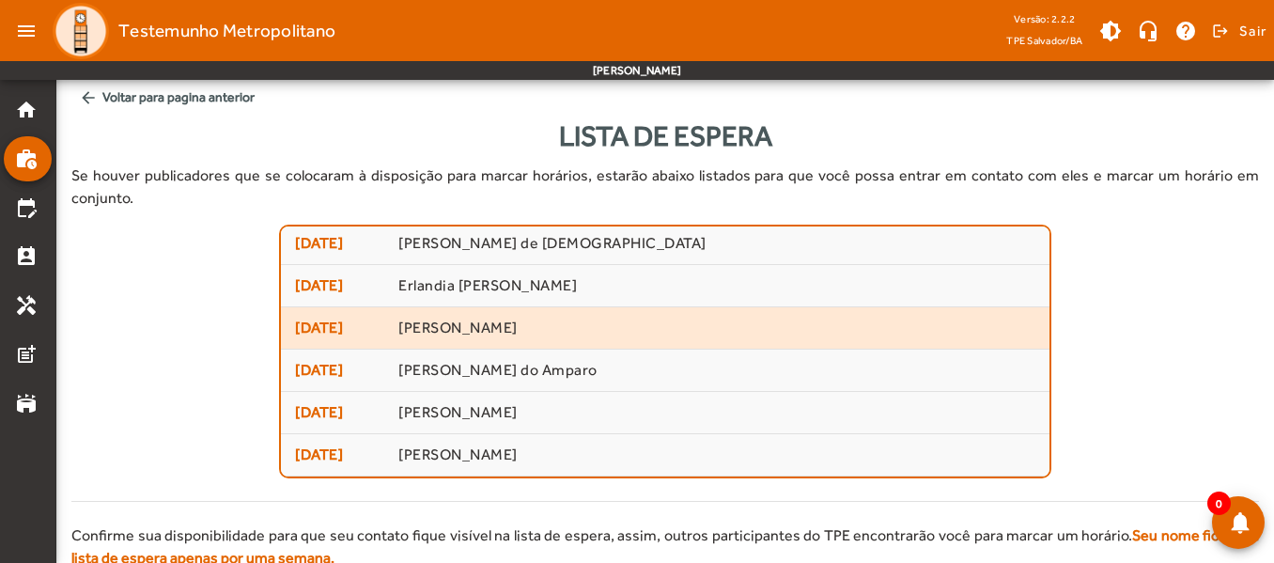
click at [464, 319] on span "[PERSON_NAME]" at bounding box center [716, 329] width 637 height 20
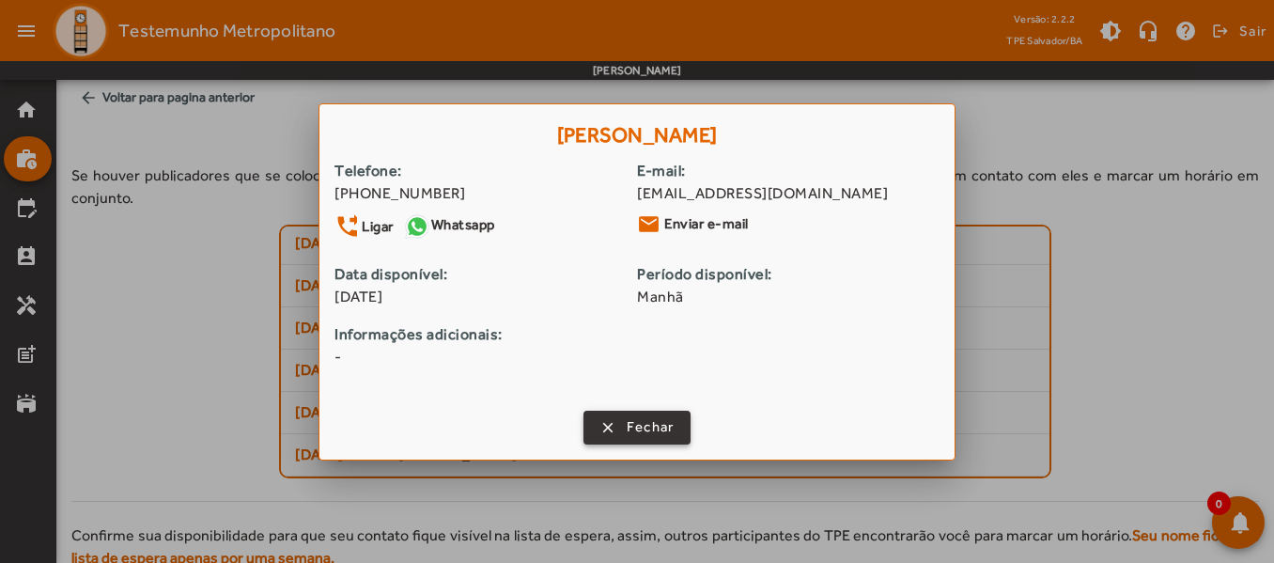
click at [636, 417] on span "Fechar" at bounding box center [651, 427] width 48 height 22
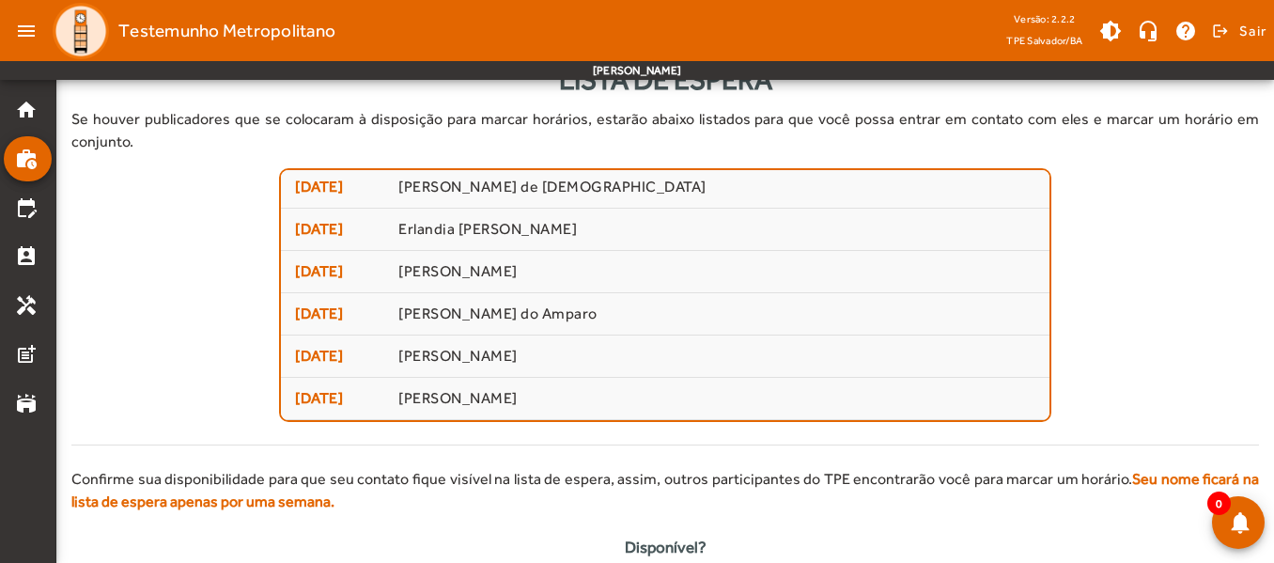
scroll to position [110, 0]
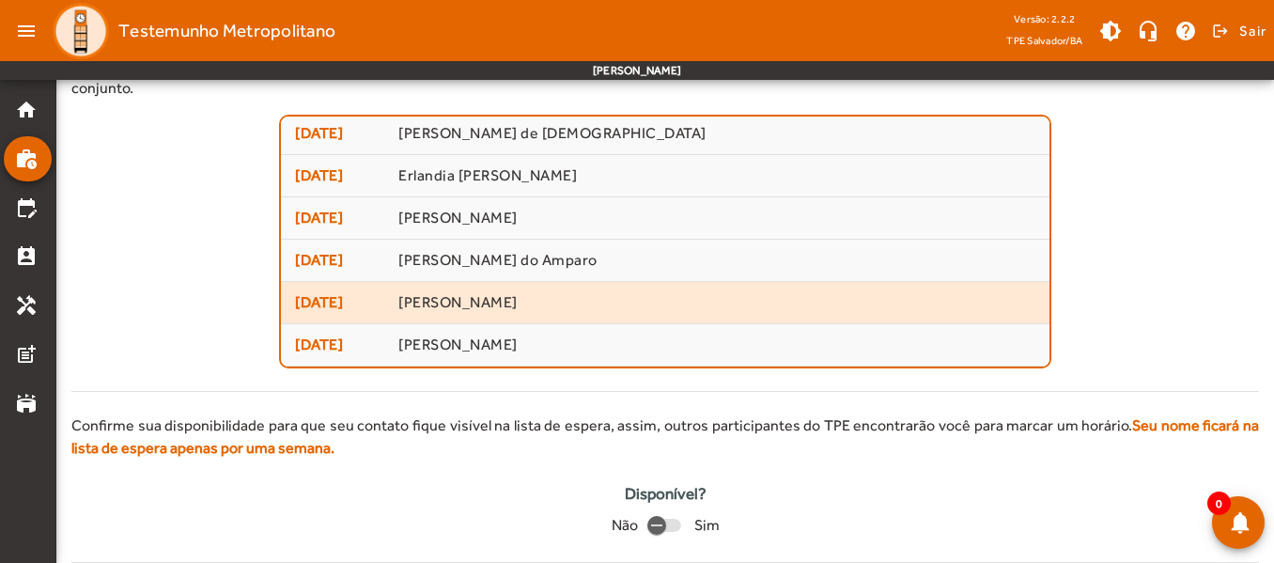
click at [544, 293] on span "[PERSON_NAME]" at bounding box center [716, 303] width 637 height 20
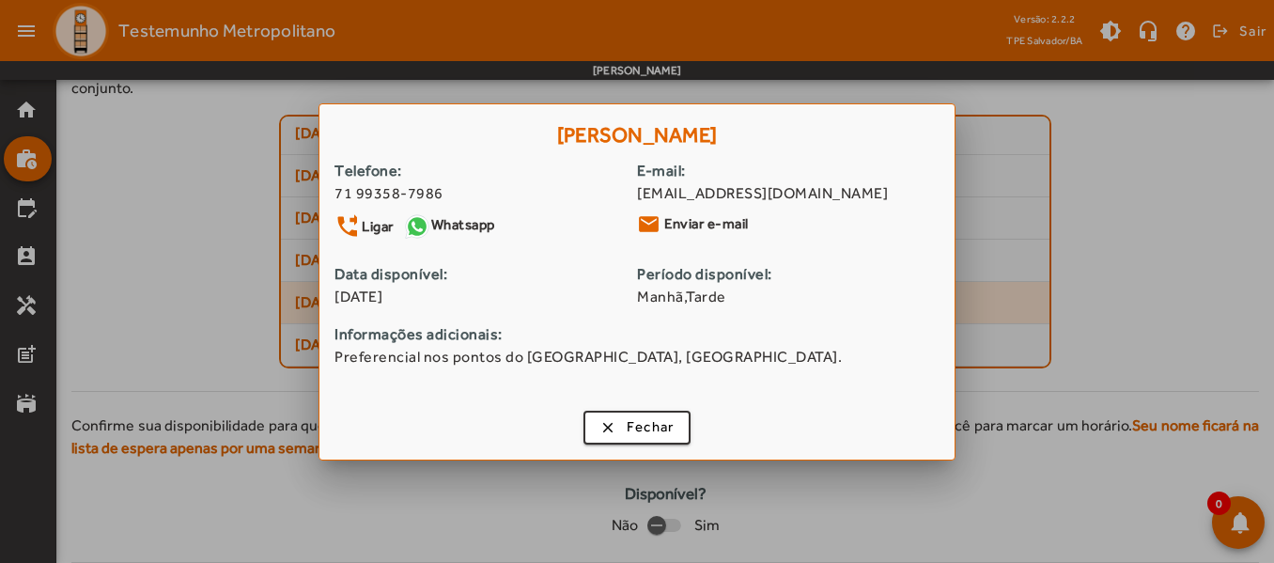
scroll to position [0, 0]
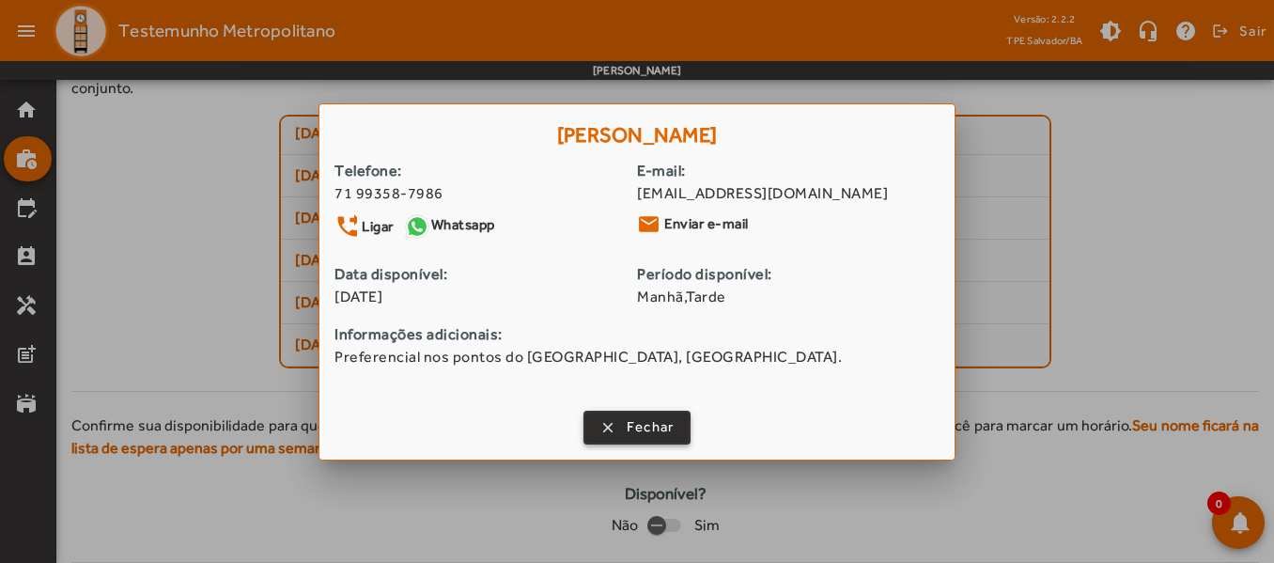
click at [636, 424] on span "Fechar" at bounding box center [651, 427] width 48 height 22
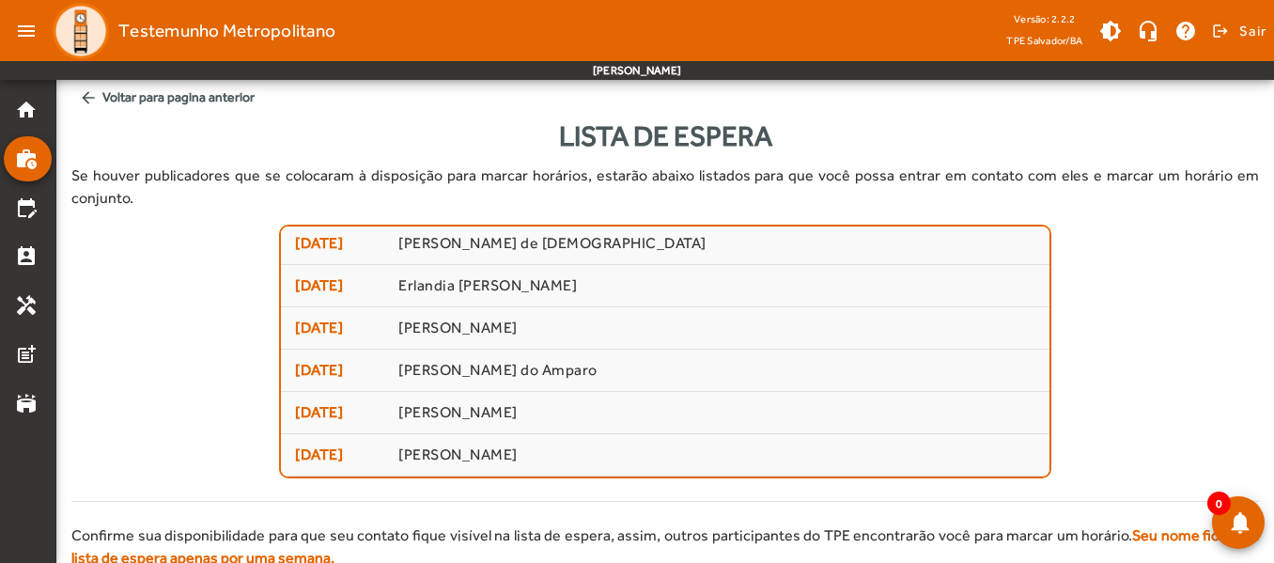
scroll to position [110, 0]
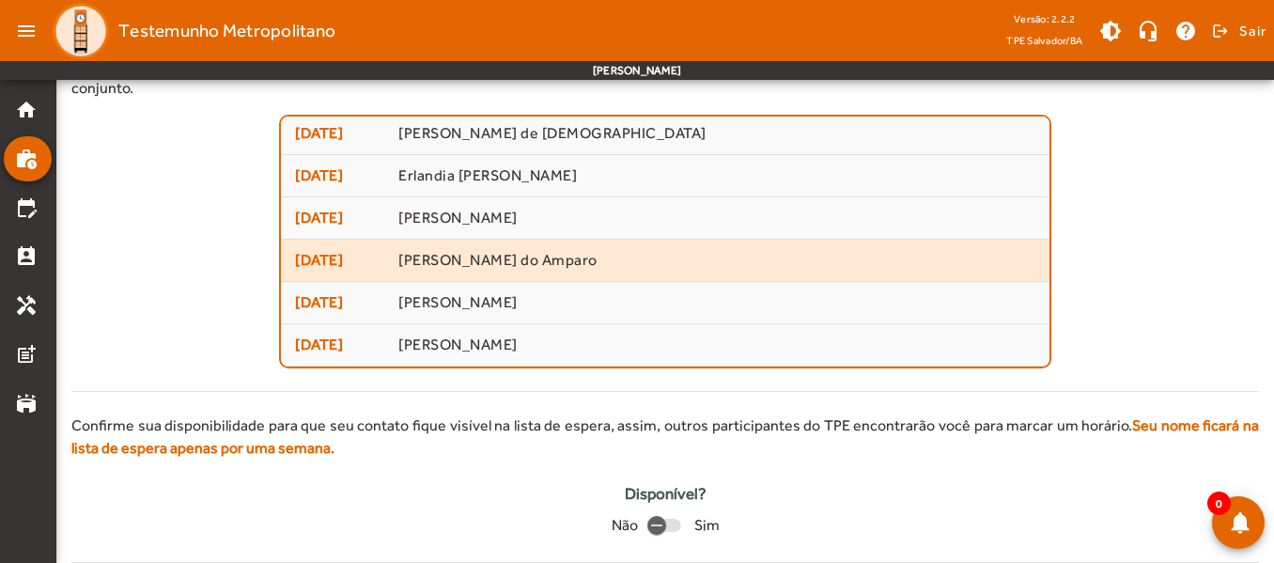
click at [515, 251] on span "[PERSON_NAME] do Amparo" at bounding box center [716, 261] width 637 height 20
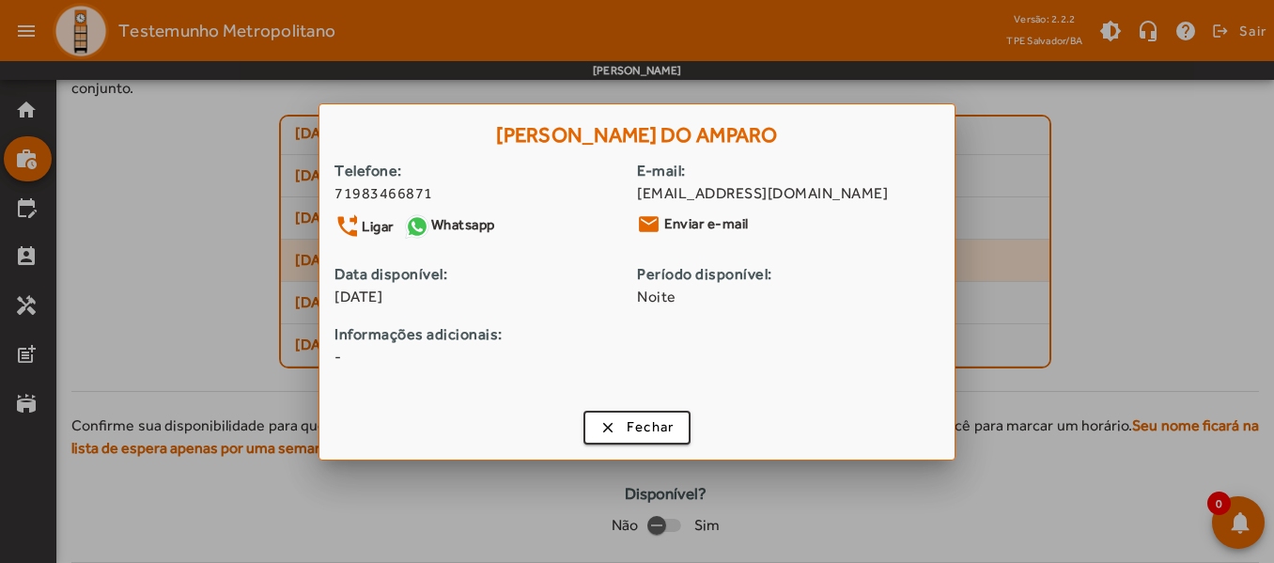
scroll to position [0, 0]
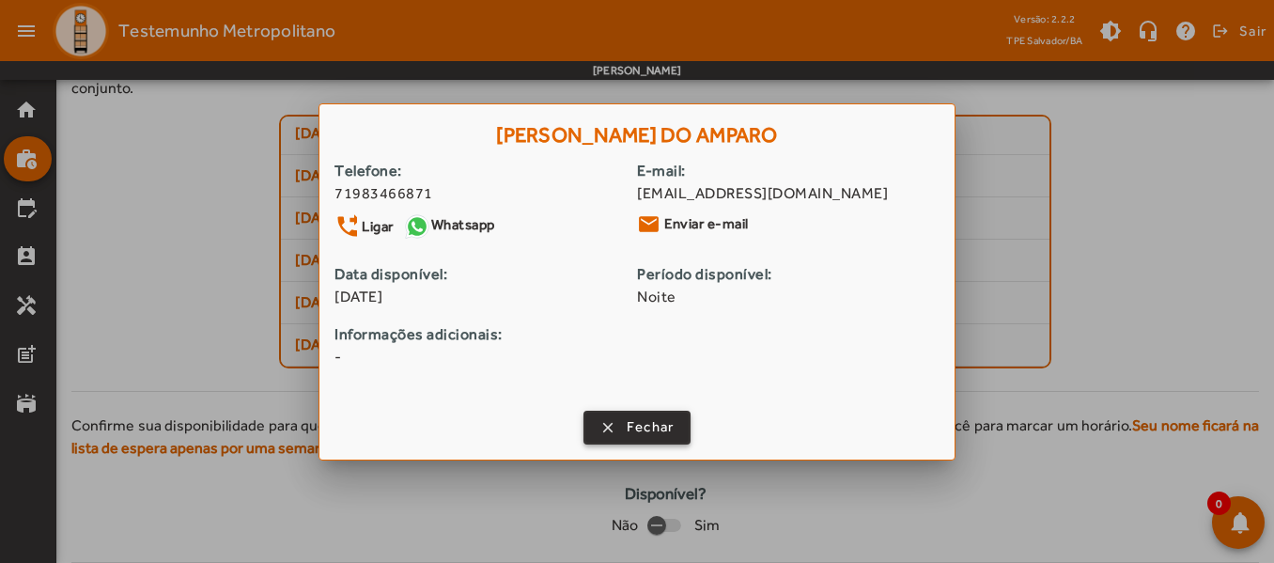
click at [641, 424] on span "Fechar" at bounding box center [651, 427] width 48 height 22
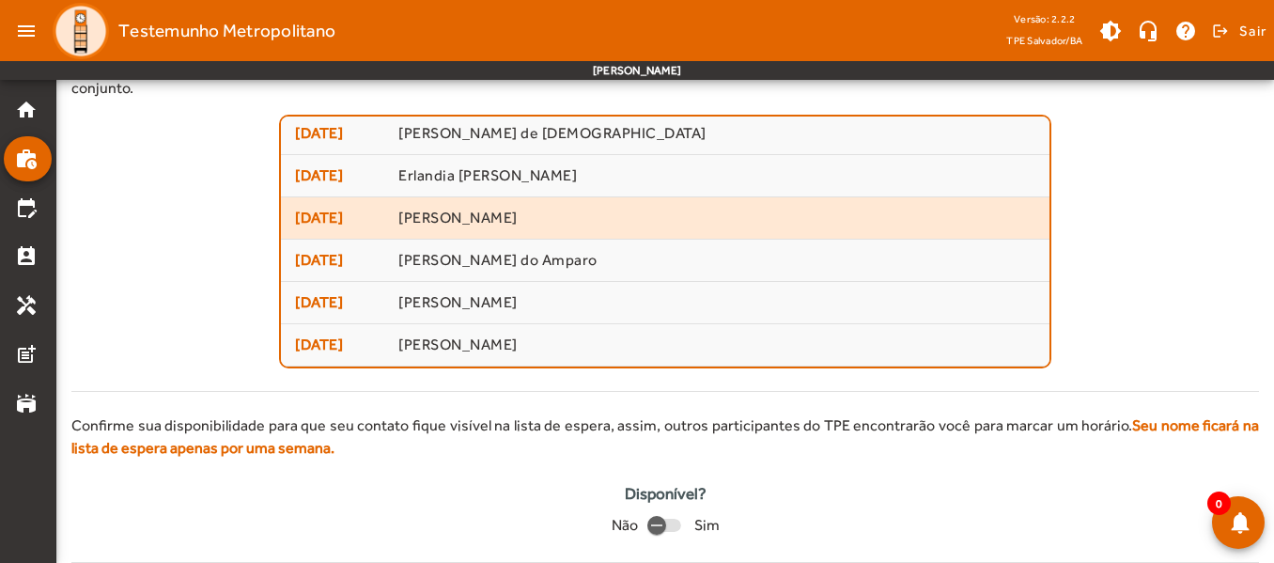
click at [477, 209] on span "[PERSON_NAME]" at bounding box center [716, 219] width 637 height 20
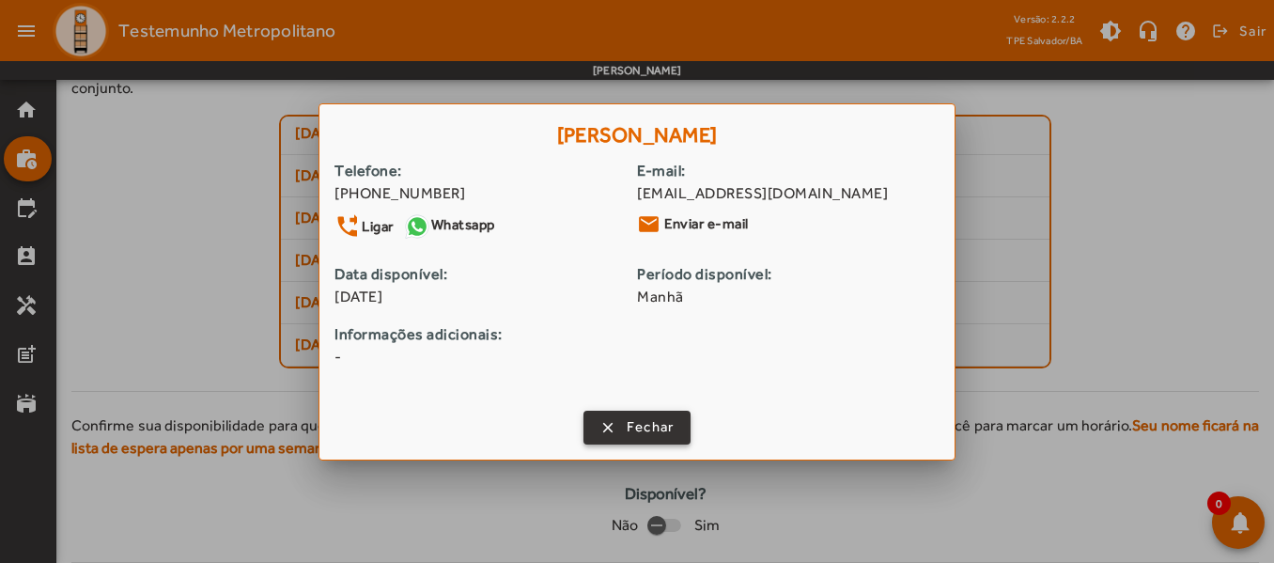
click at [618, 429] on span "button" at bounding box center [637, 427] width 104 height 45
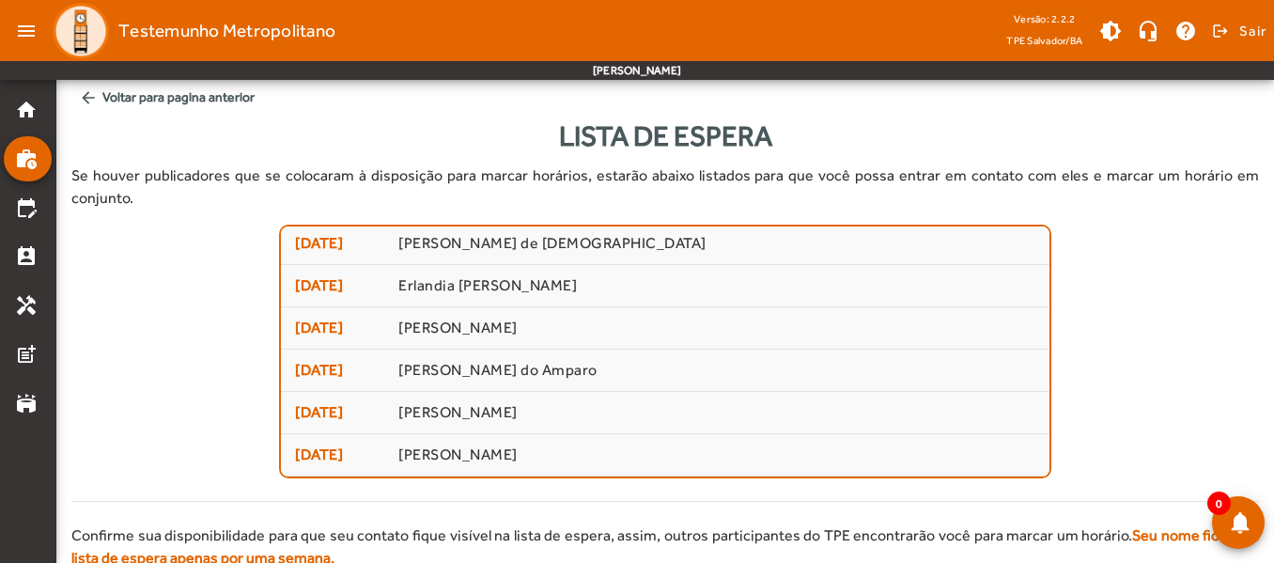
scroll to position [110, 0]
